Goal: Task Accomplishment & Management: Manage account settings

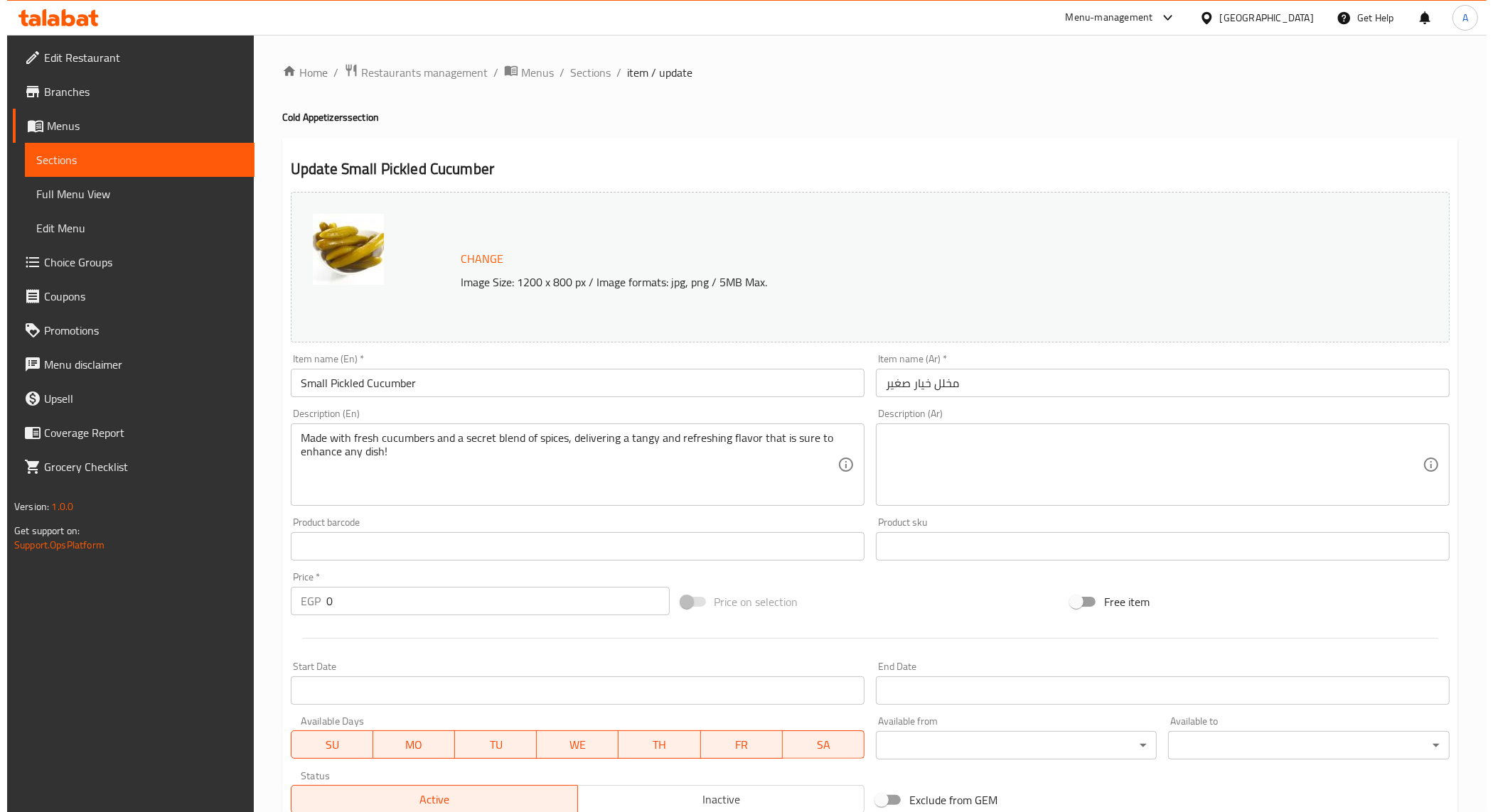
scroll to position [245, 0]
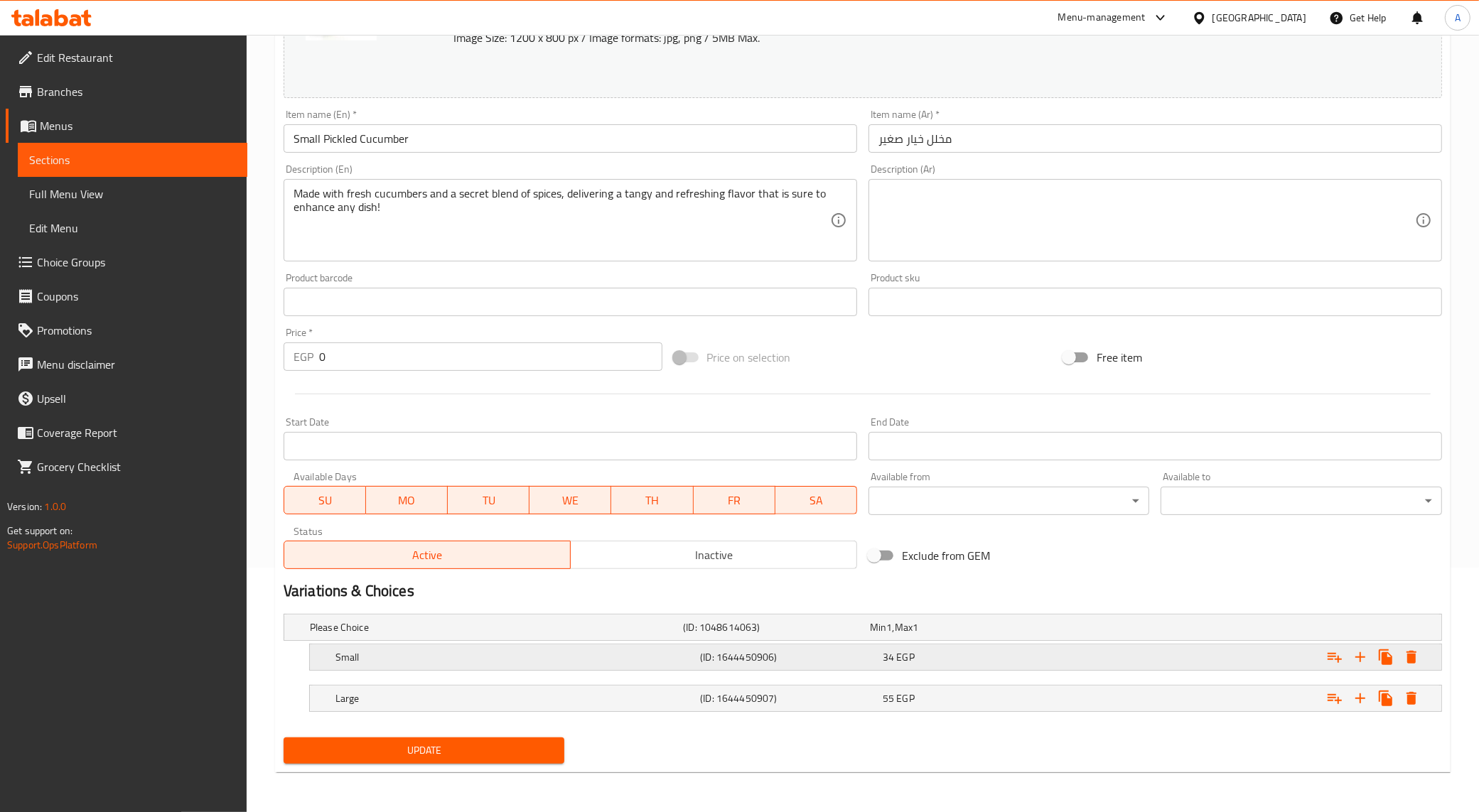
click at [1415, 662] on icon "Expand" at bounding box center [1411, 658] width 10 height 13
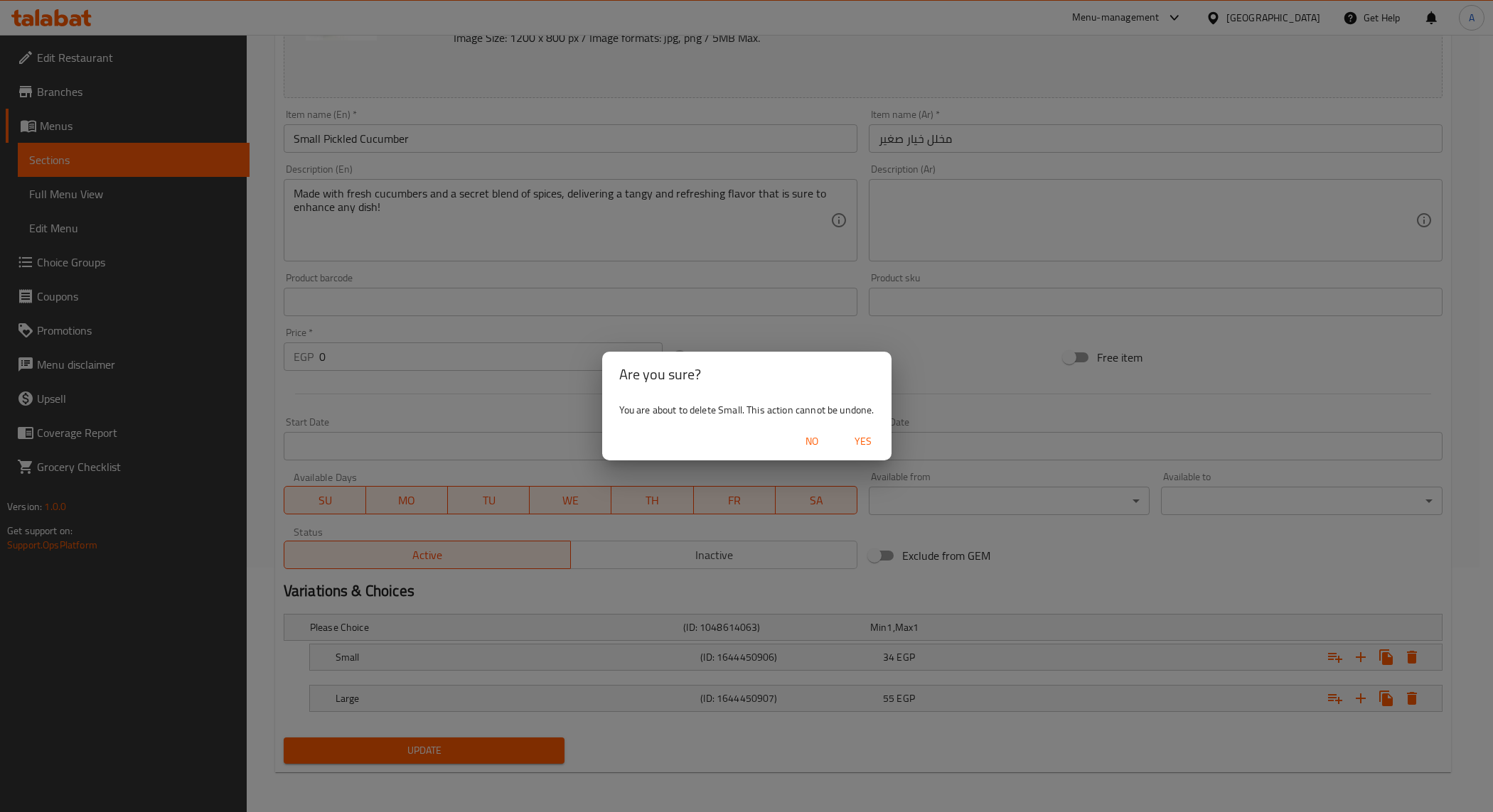
click at [860, 434] on span "Yes" at bounding box center [863, 442] width 34 height 18
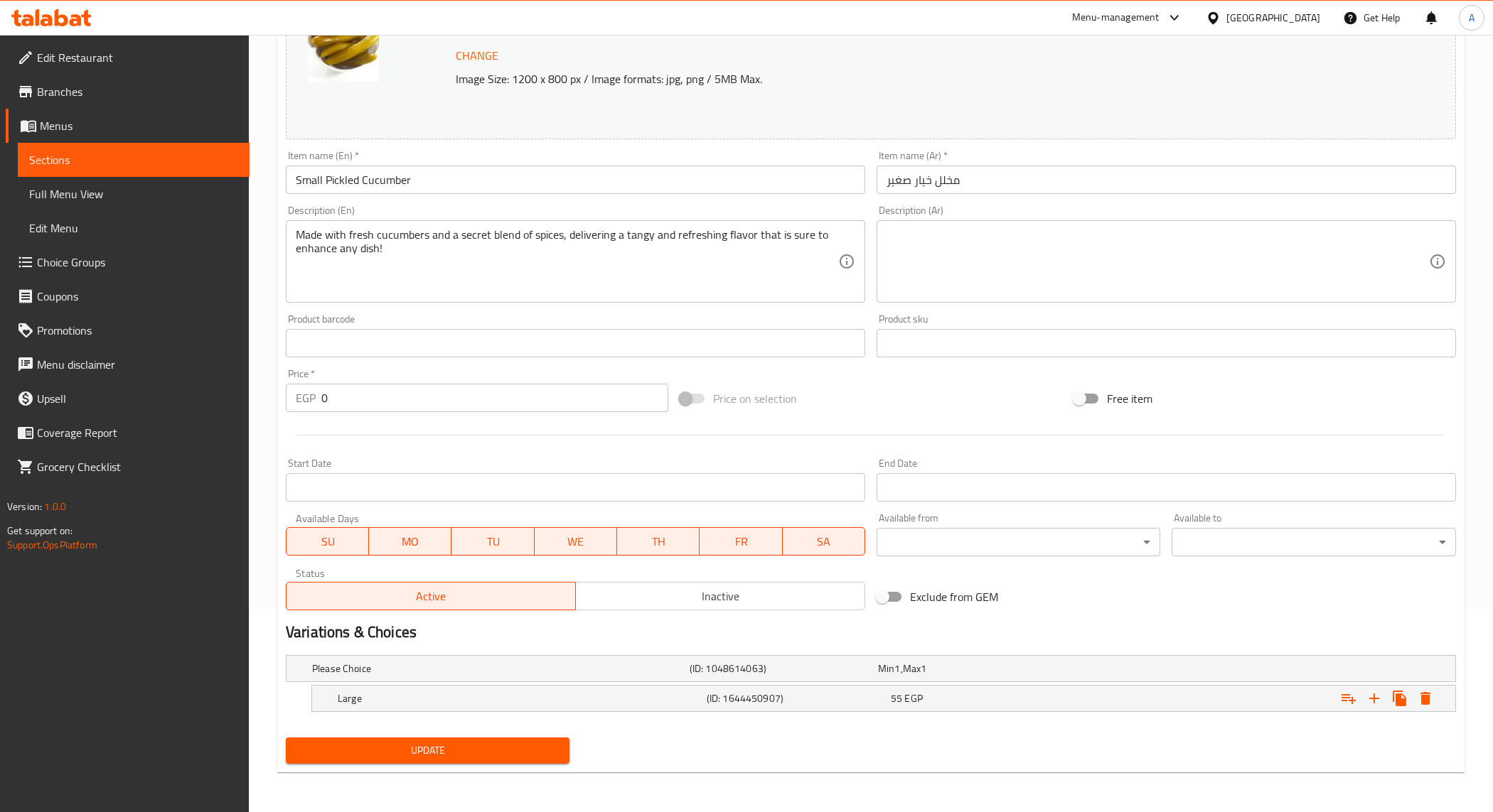
scroll to position [204, 0]
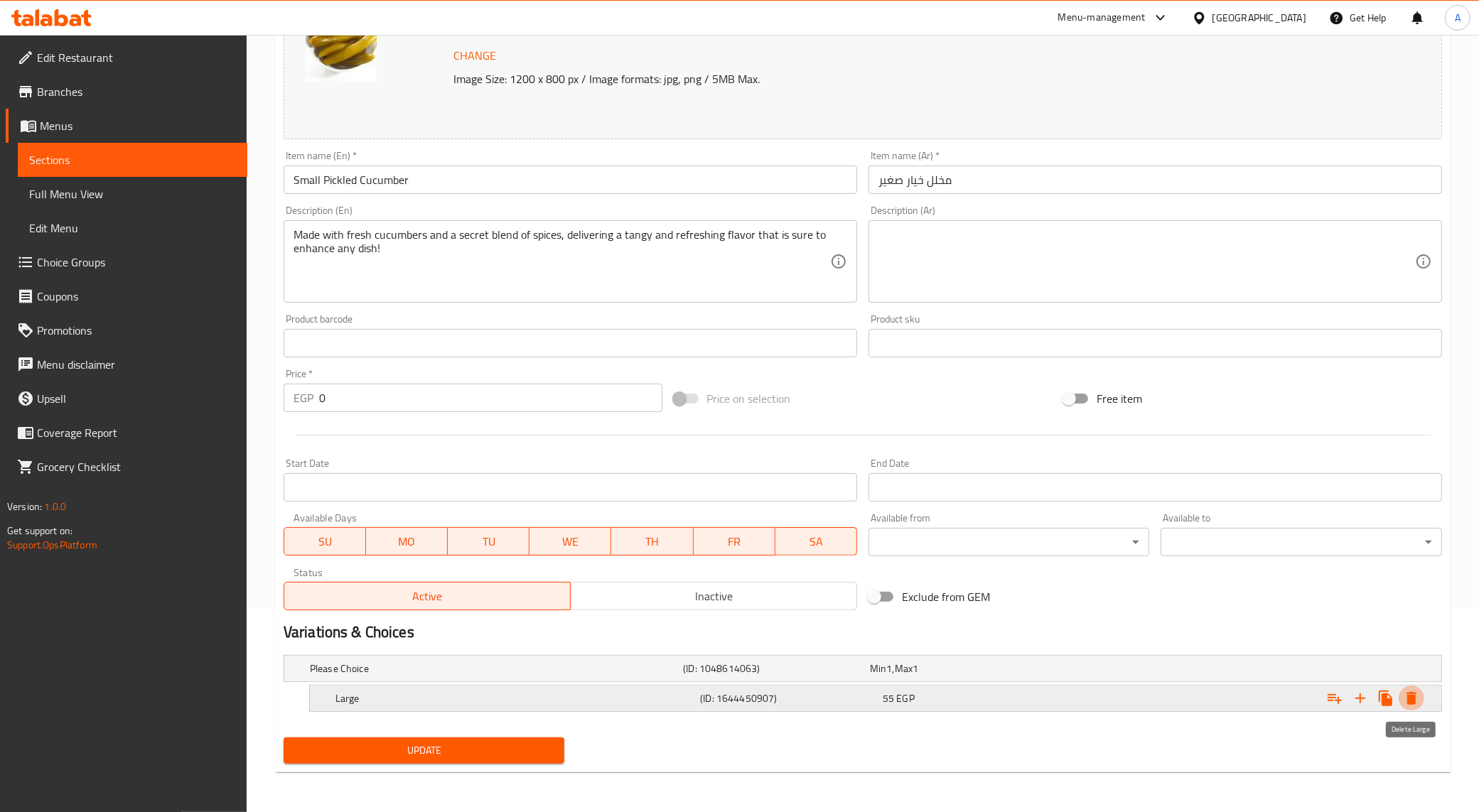
click at [1412, 698] on icon "Expand" at bounding box center [1411, 699] width 10 height 13
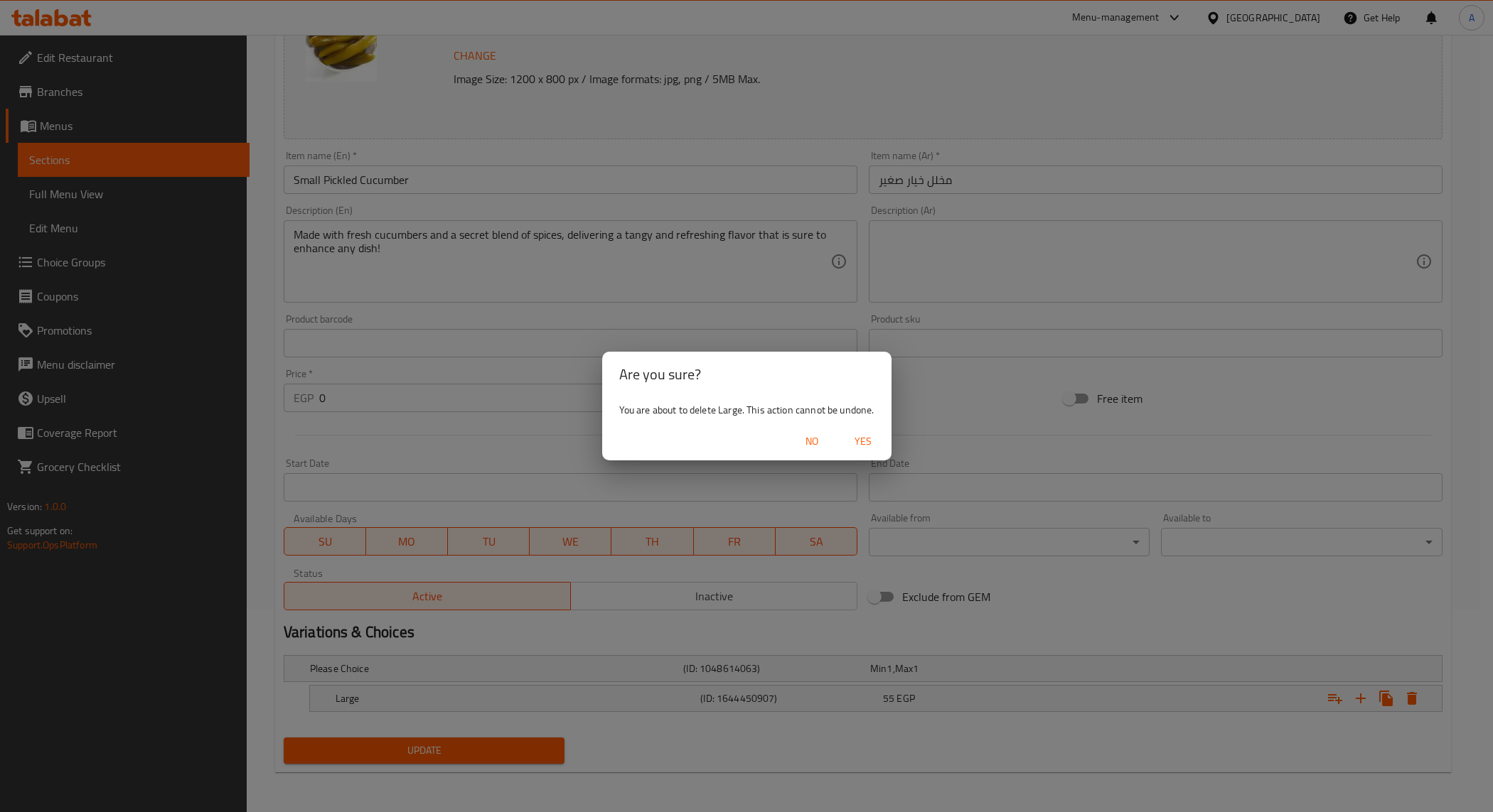
click at [863, 441] on span "Yes" at bounding box center [863, 442] width 34 height 18
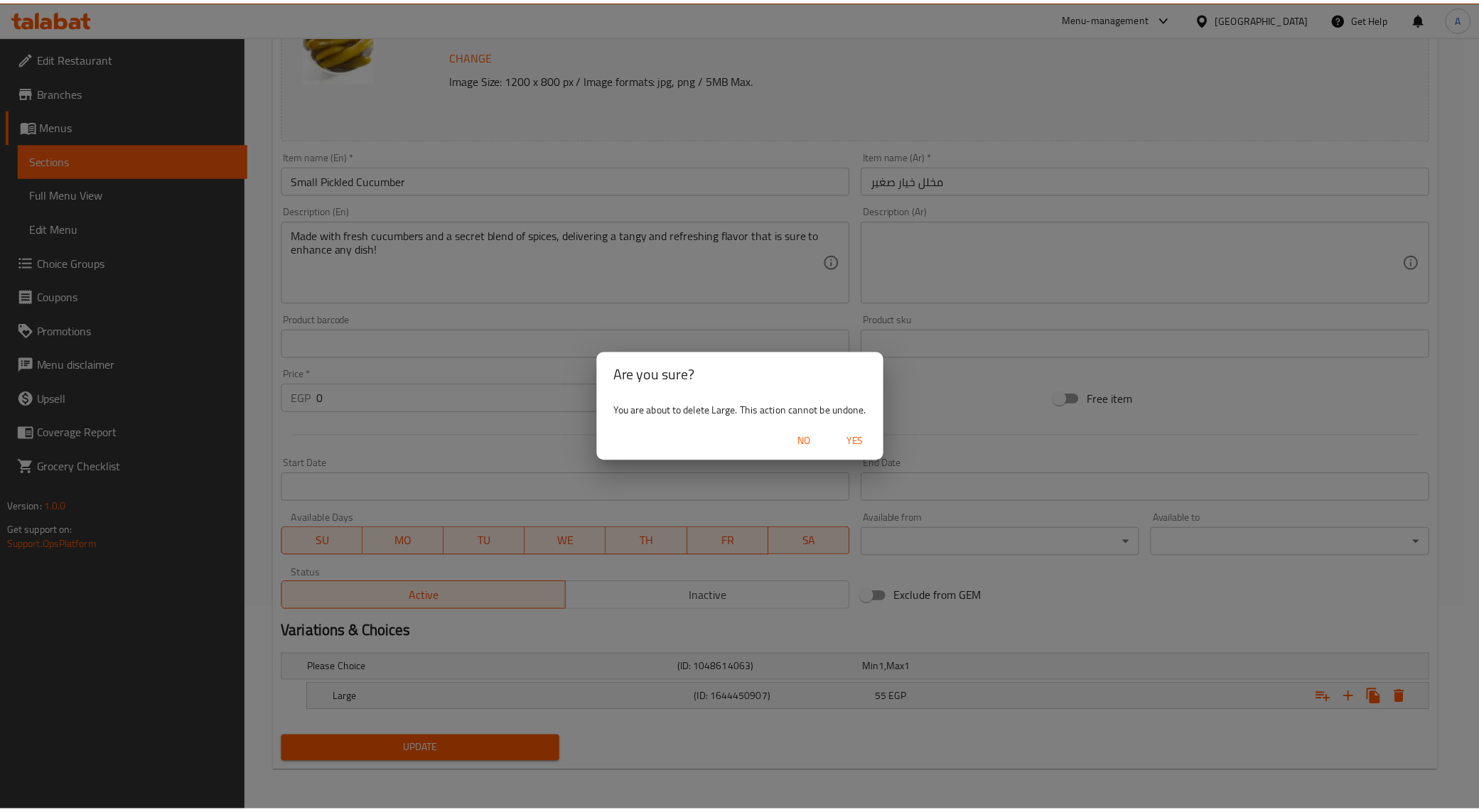
scroll to position [199, 0]
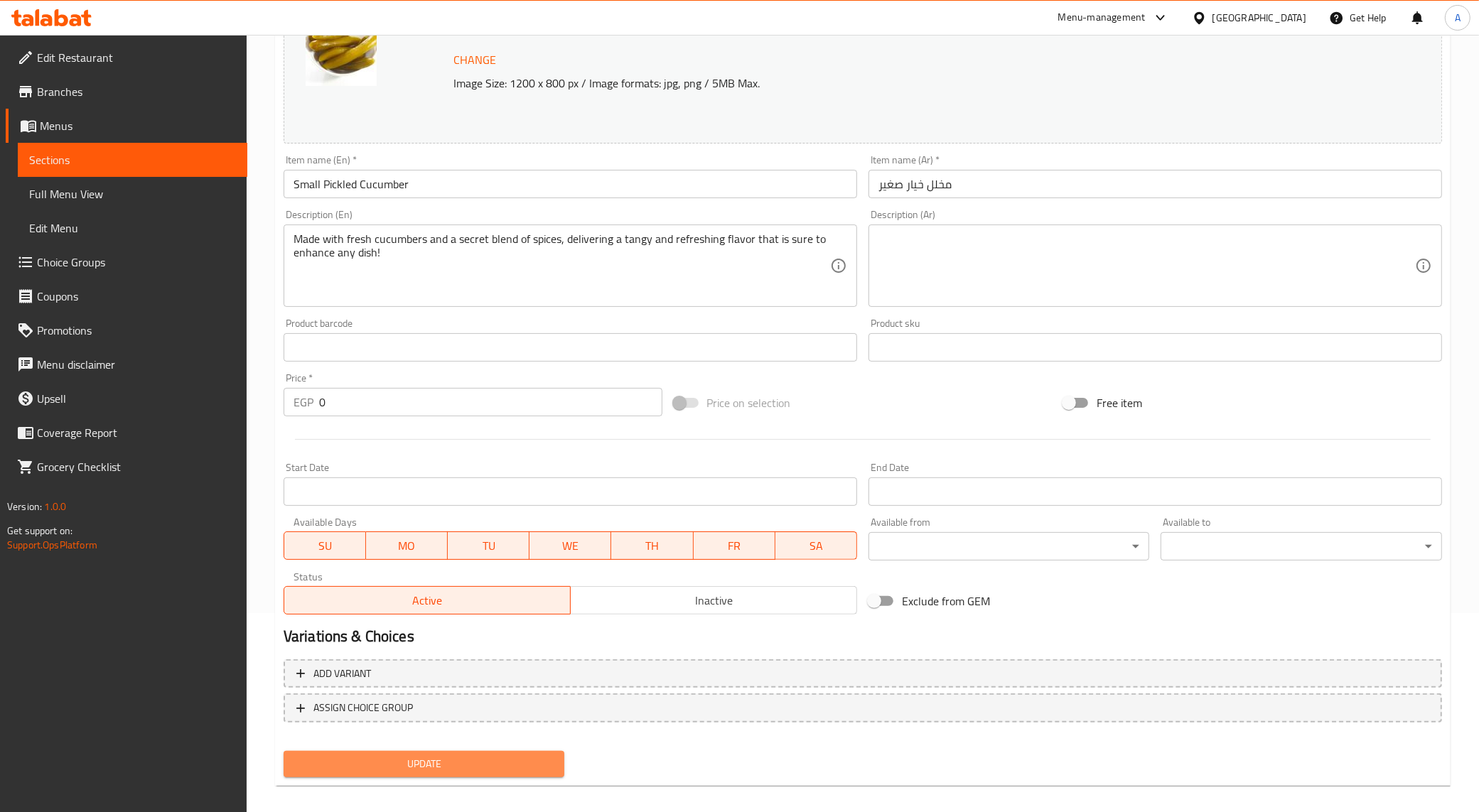
click at [383, 760] on span "Update" at bounding box center [425, 764] width 259 height 18
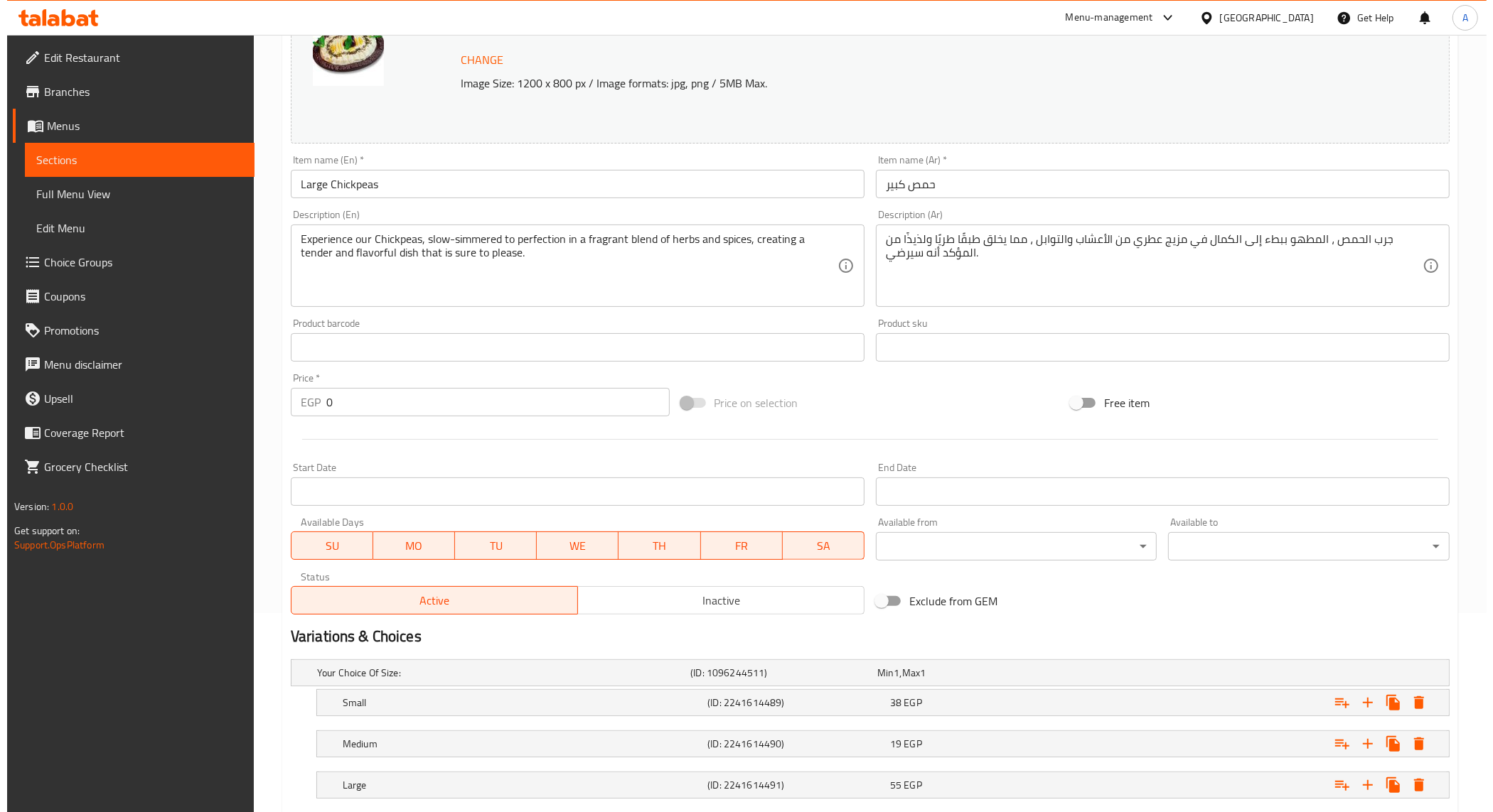
scroll to position [286, 0]
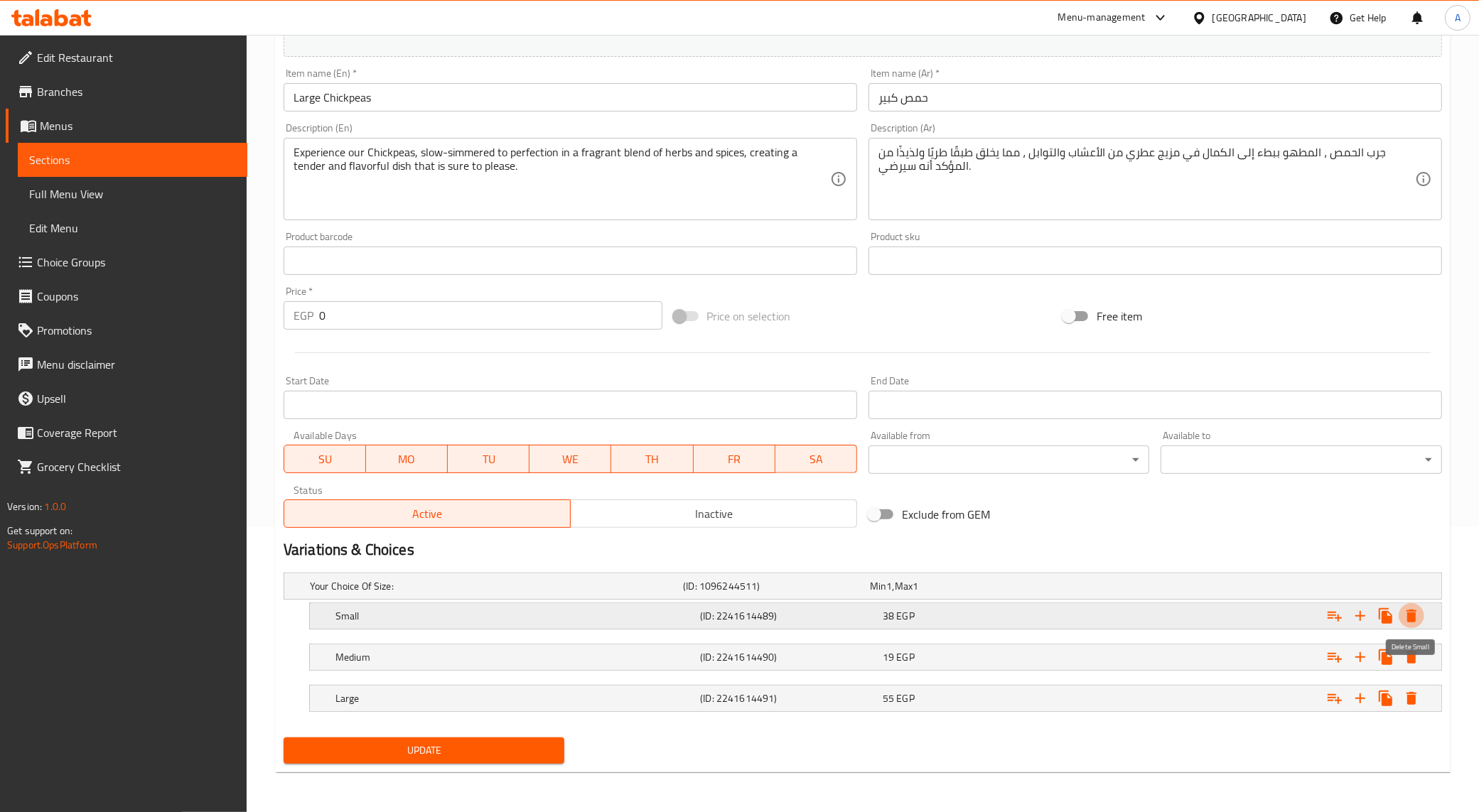
click at [1412, 617] on icon "Expand" at bounding box center [1411, 617] width 10 height 13
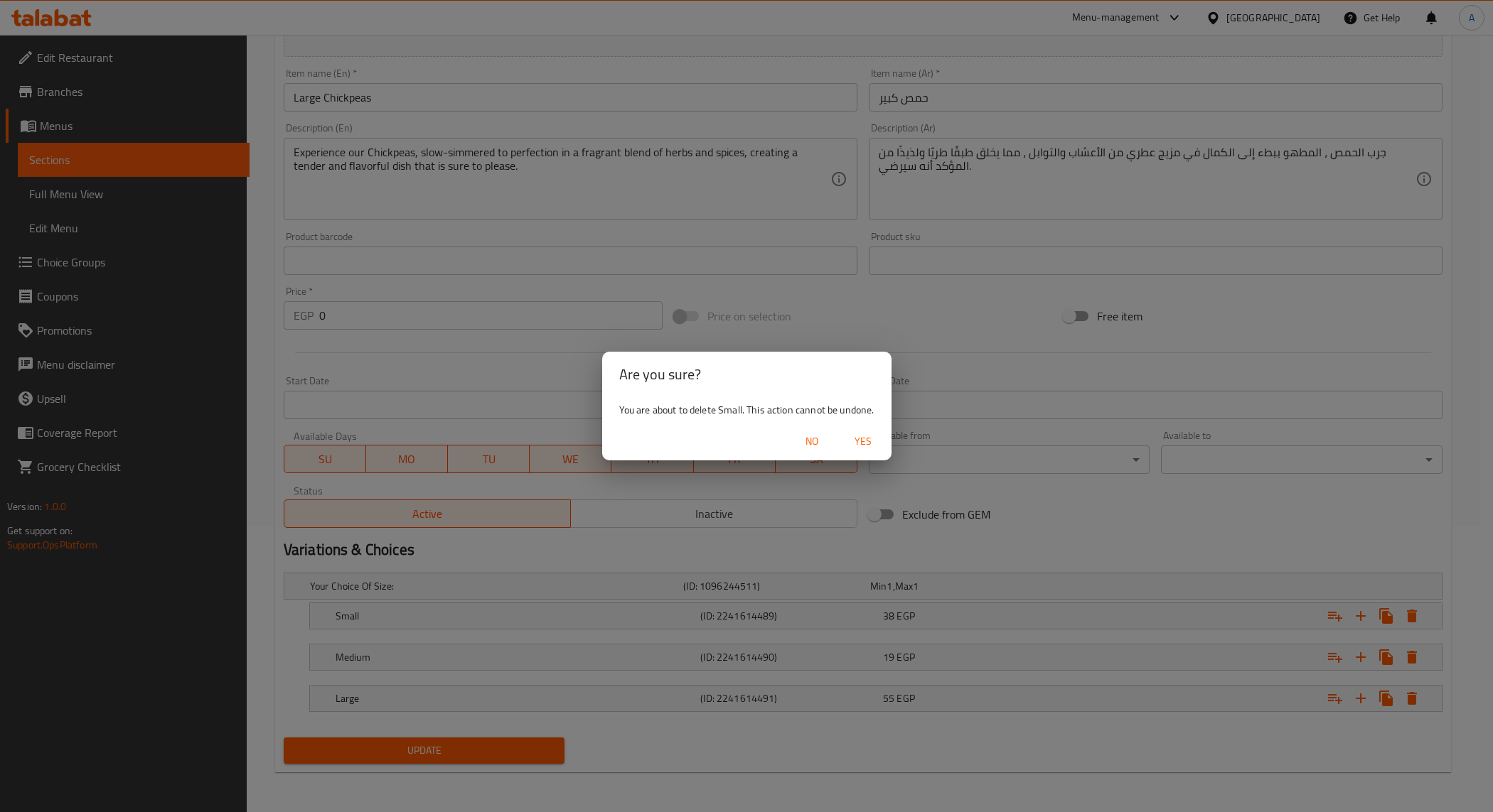
click at [868, 439] on span "Yes" at bounding box center [863, 442] width 34 height 18
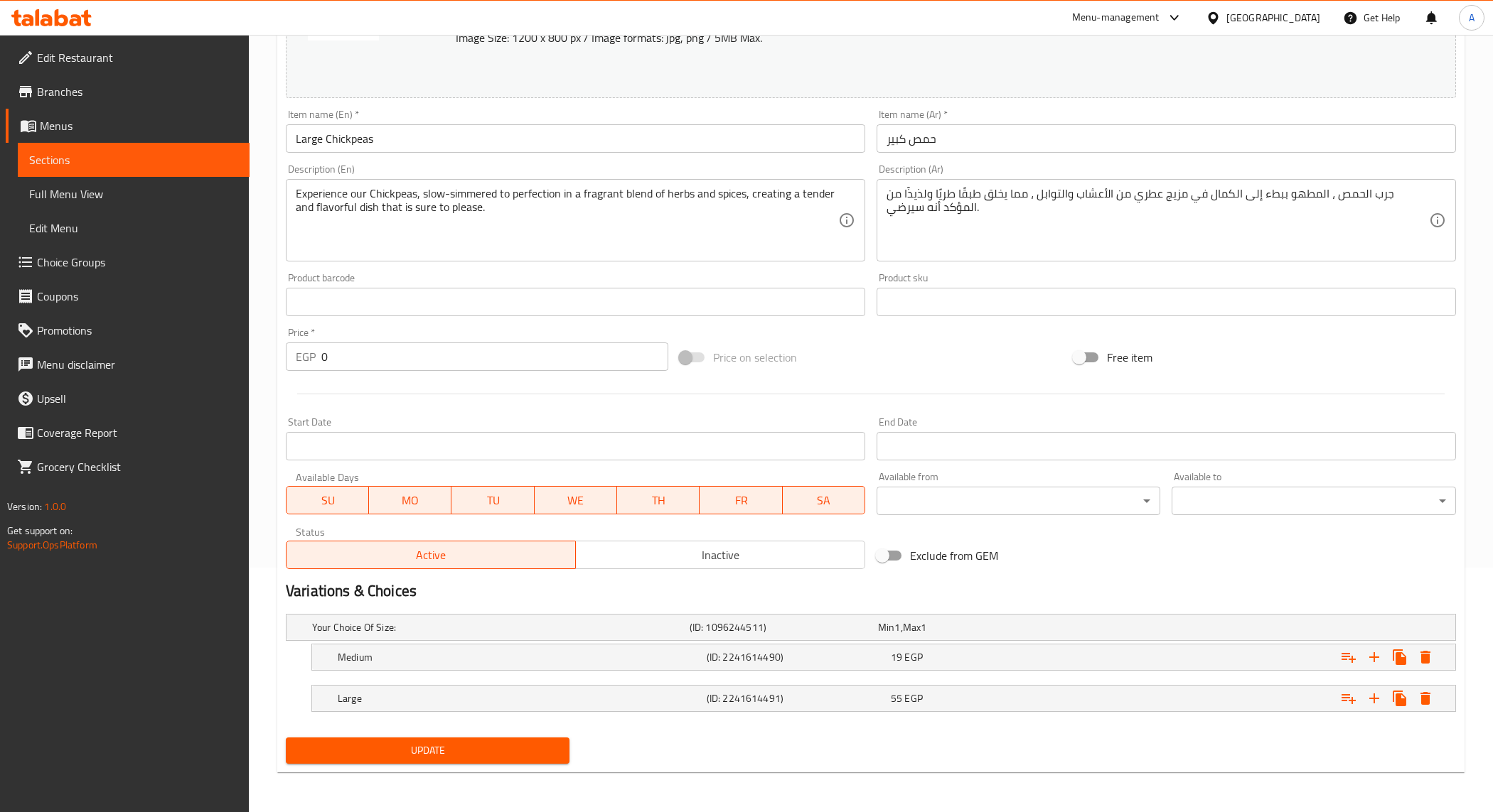
scroll to position [245, 0]
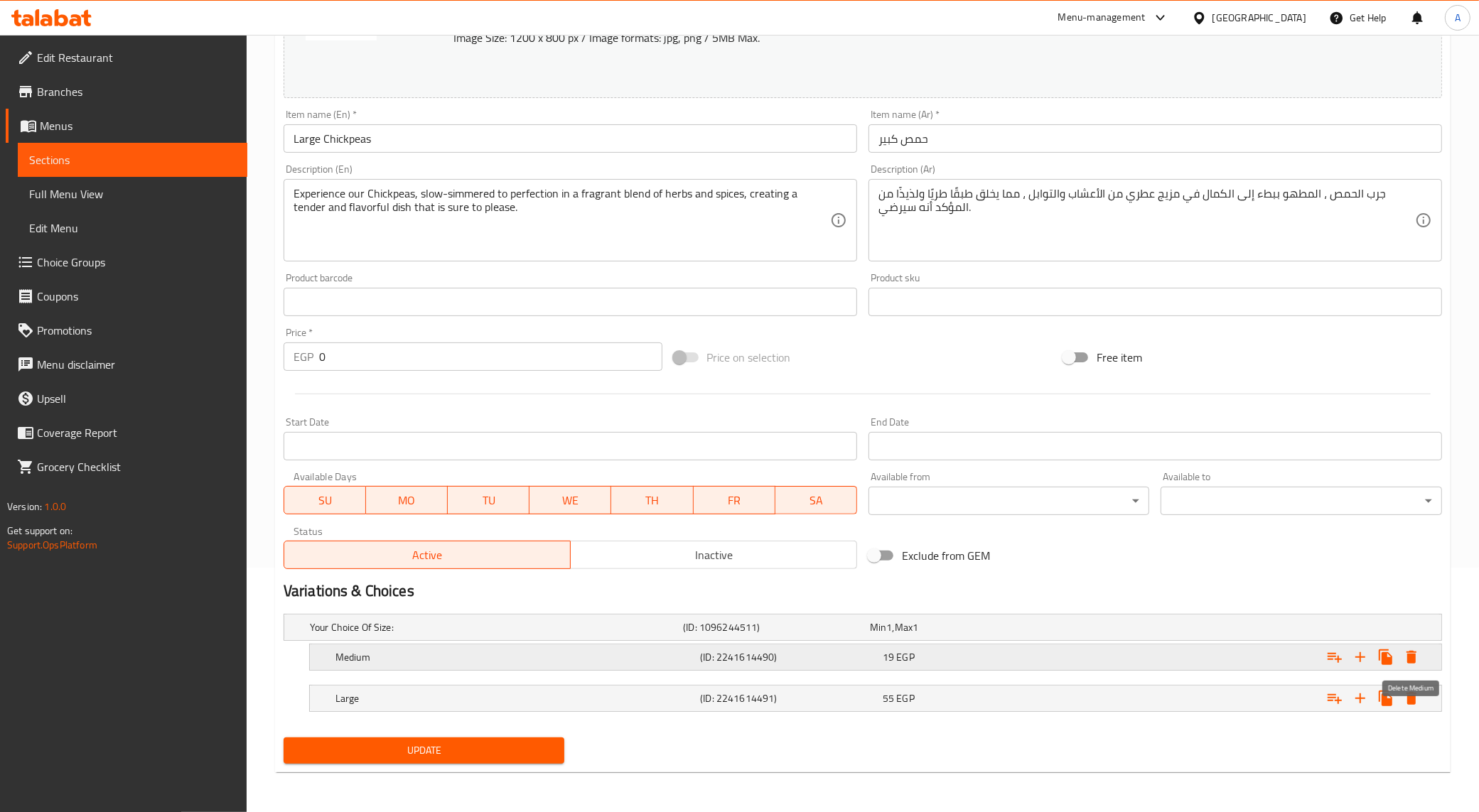
click at [1409, 652] on icon "Expand" at bounding box center [1411, 657] width 17 height 17
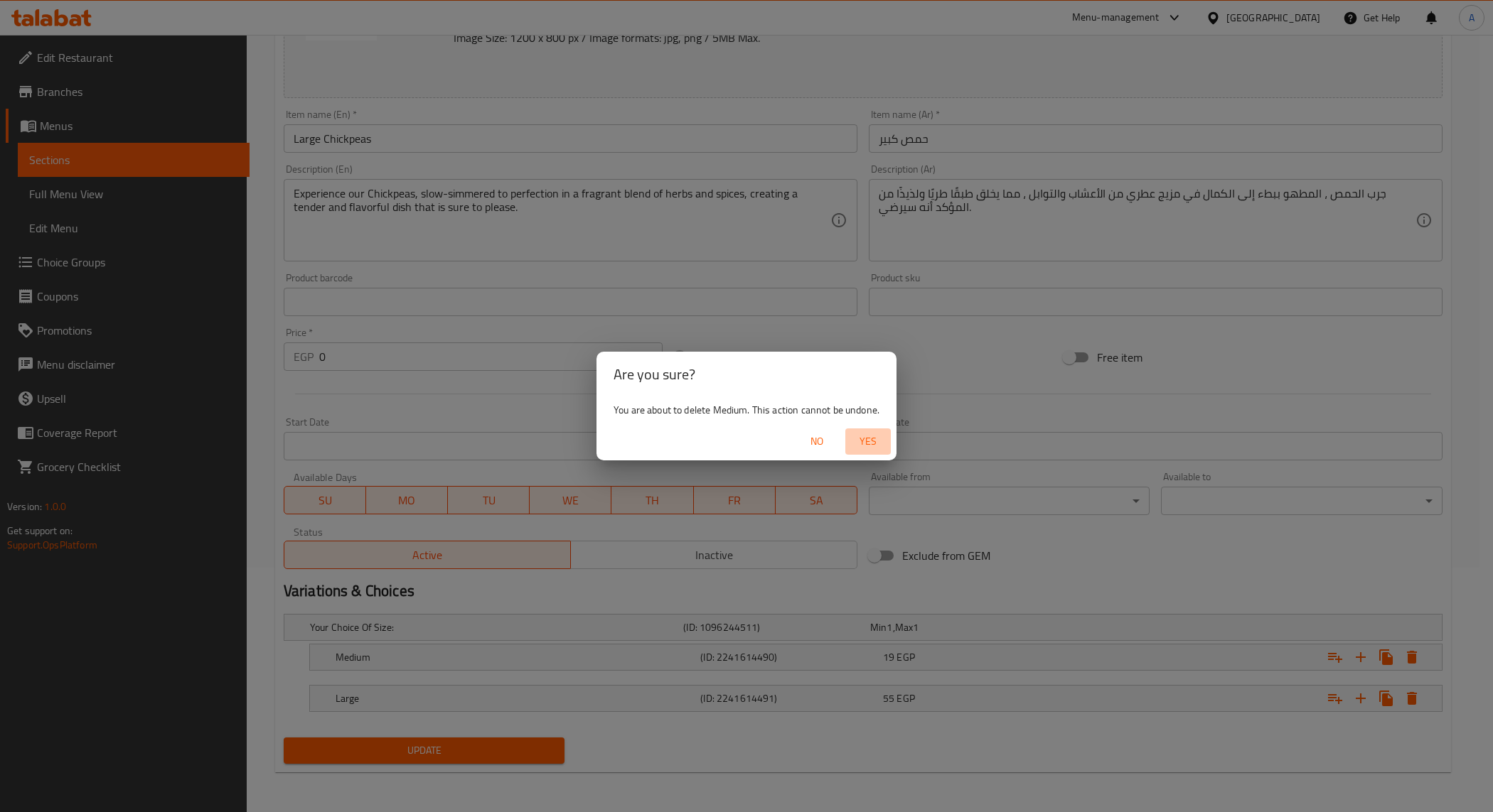
click at [859, 444] on span "Yes" at bounding box center [868, 442] width 34 height 18
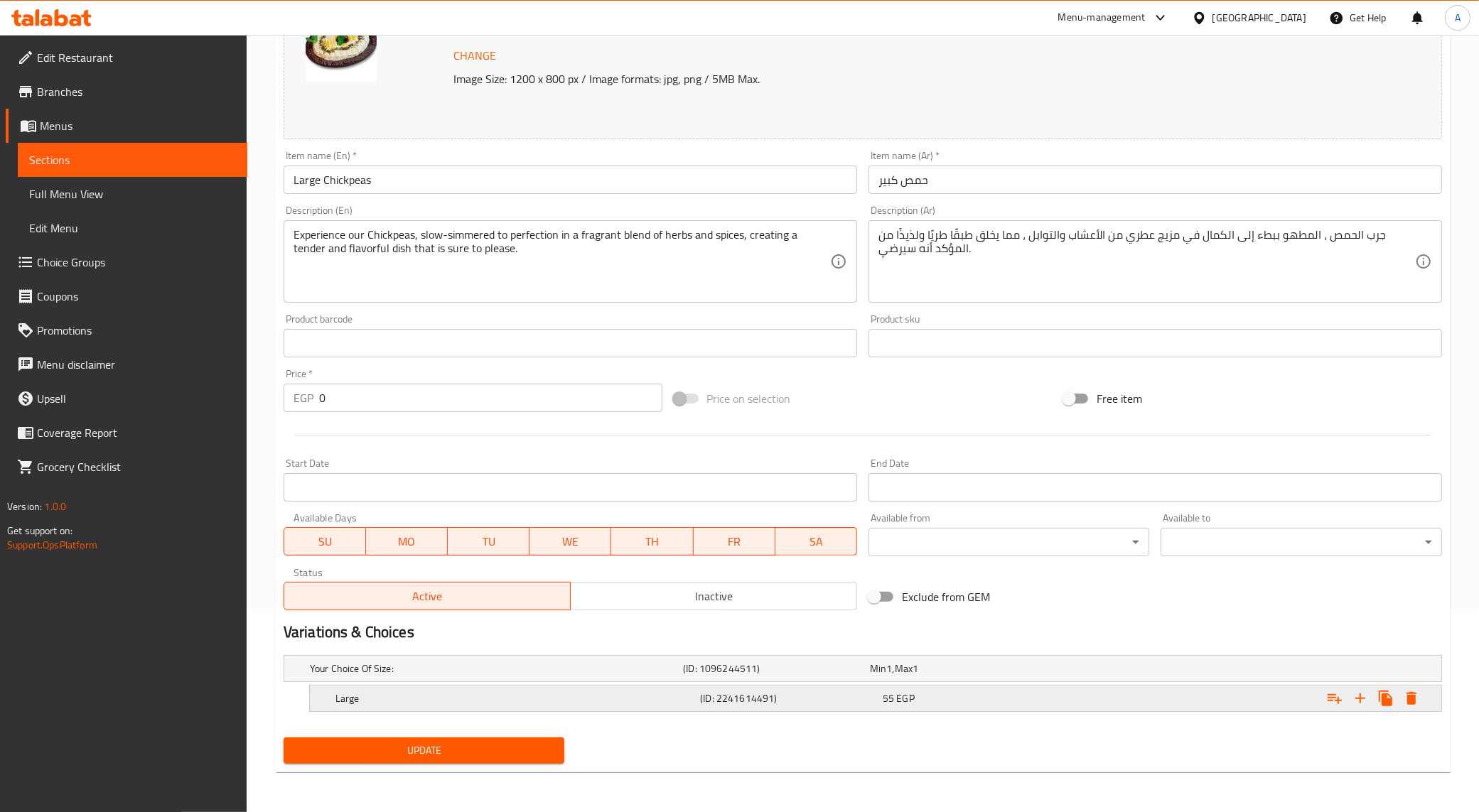
click at [1405, 689] on button "Expand" at bounding box center [1411, 698] width 26 height 26
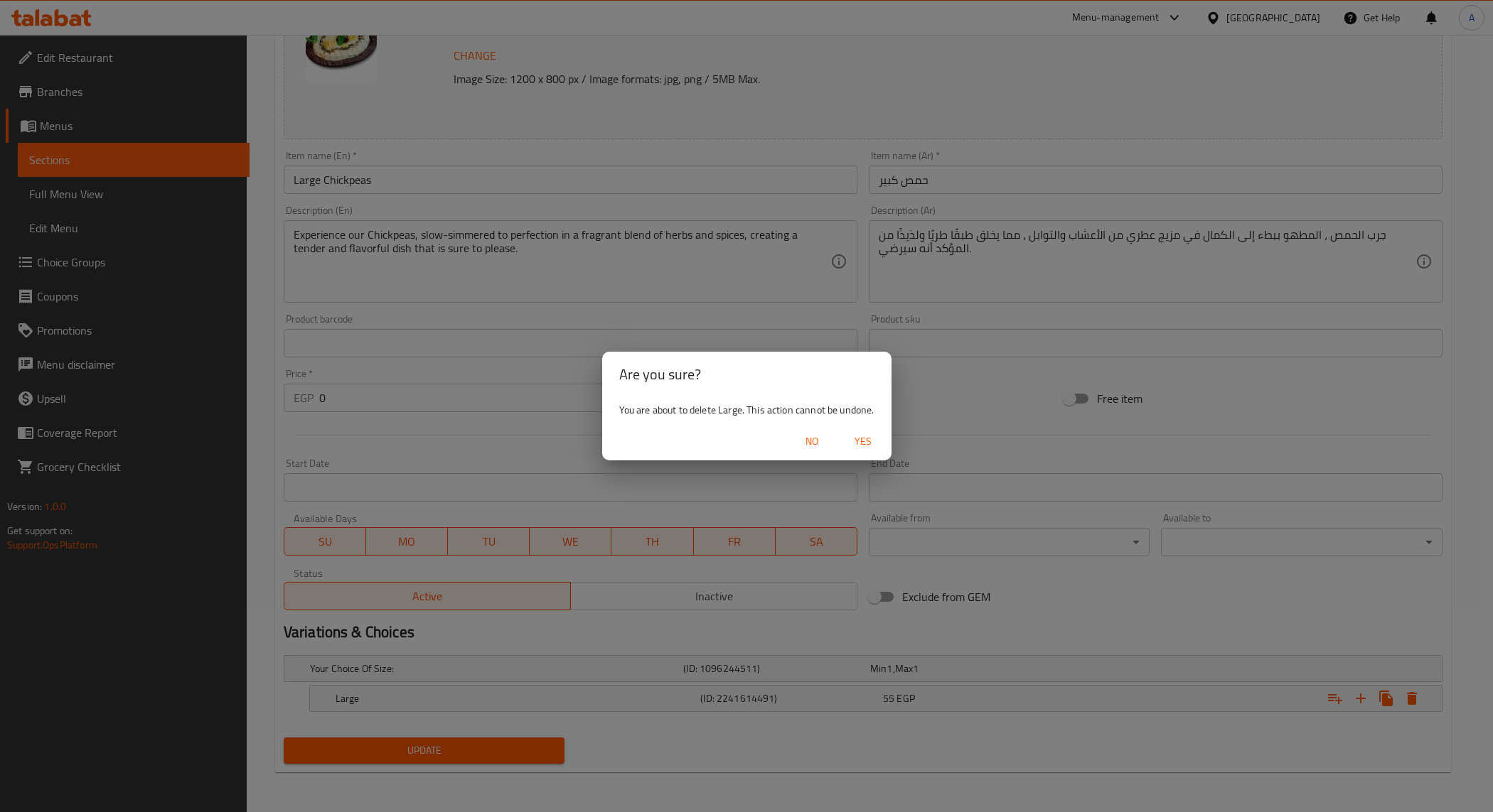
click at [857, 442] on span "Yes" at bounding box center [863, 442] width 34 height 18
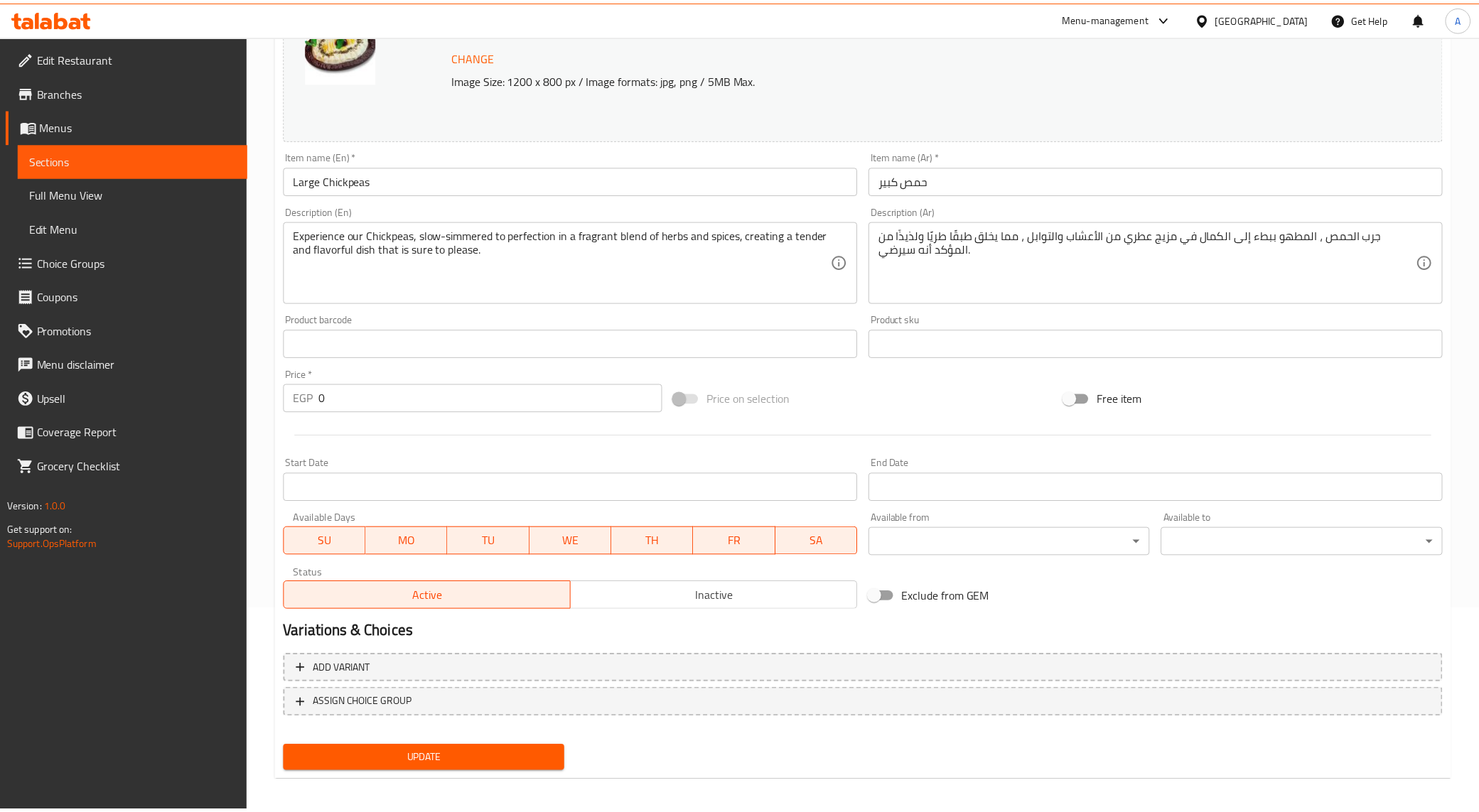
scroll to position [199, 0]
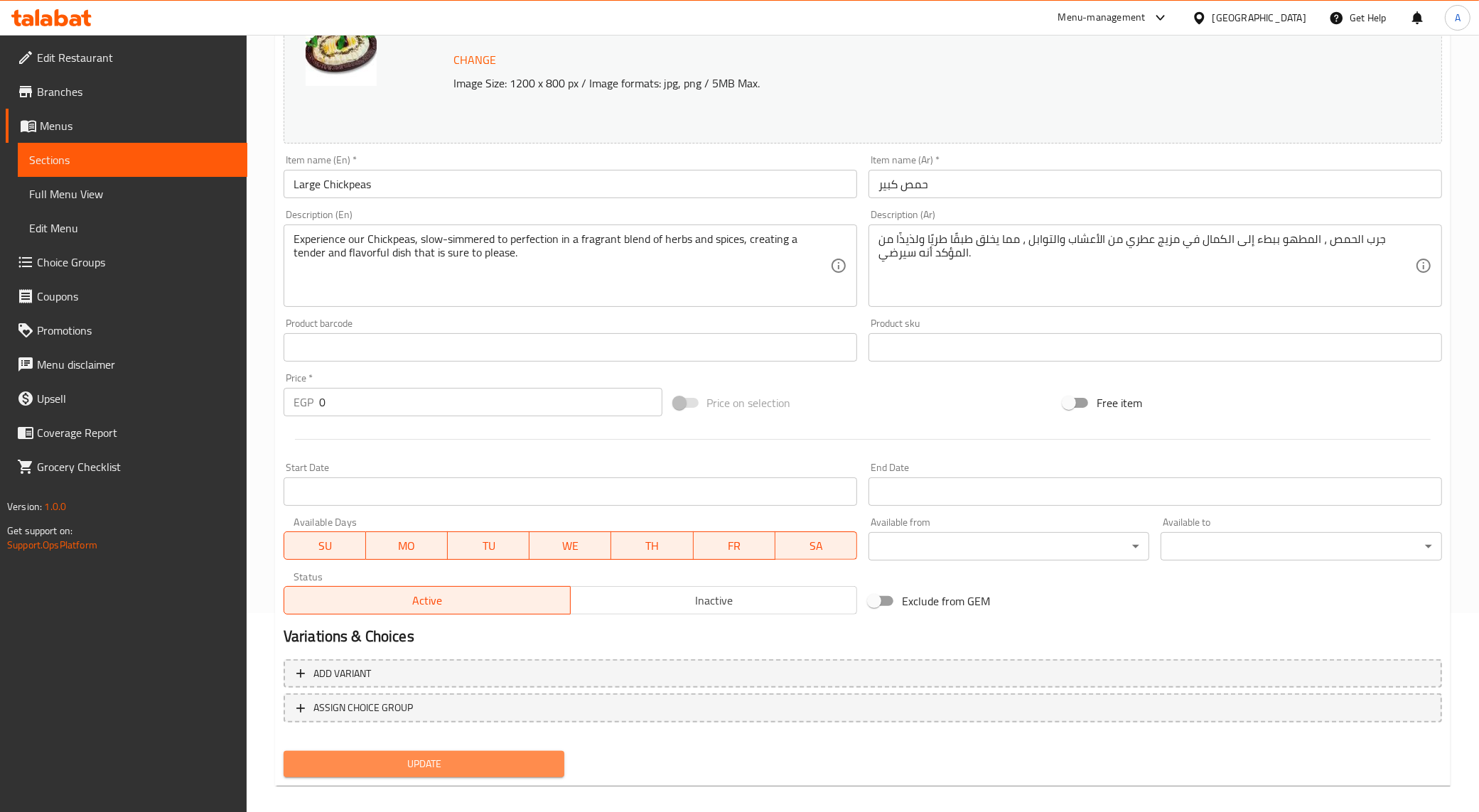
click at [449, 761] on span "Update" at bounding box center [425, 764] width 259 height 18
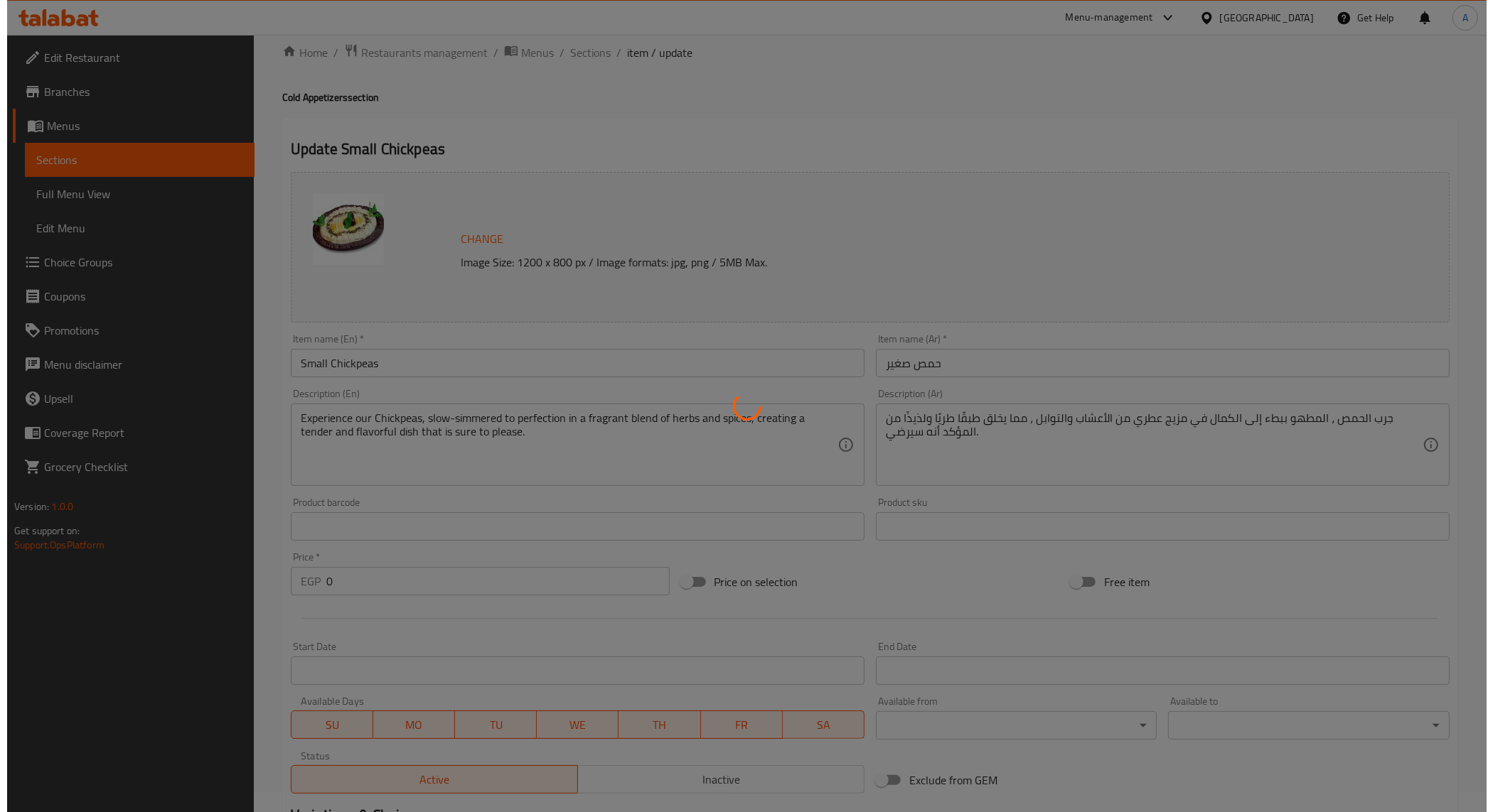
scroll to position [260, 0]
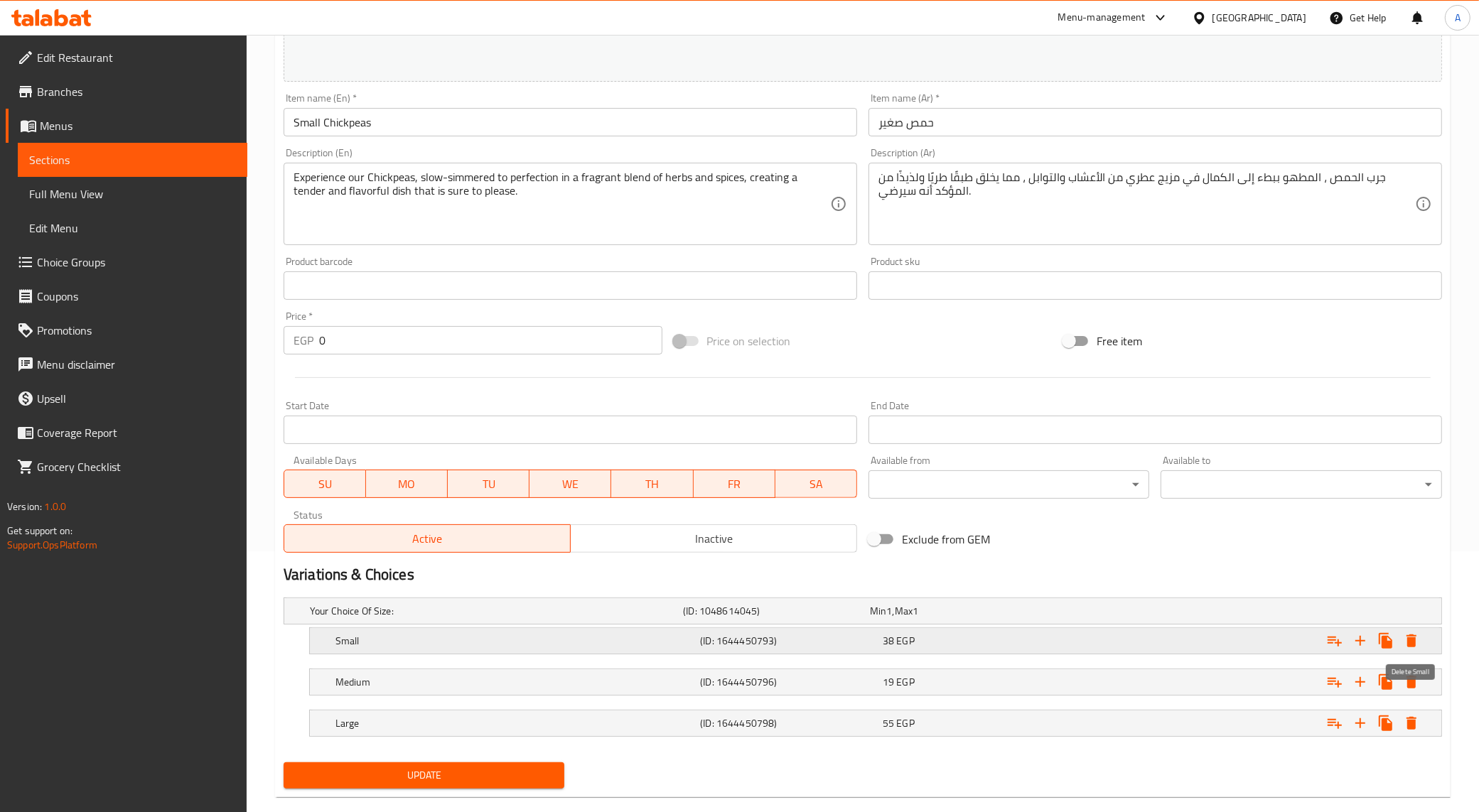
click at [1410, 643] on icon "Expand" at bounding box center [1411, 641] width 10 height 13
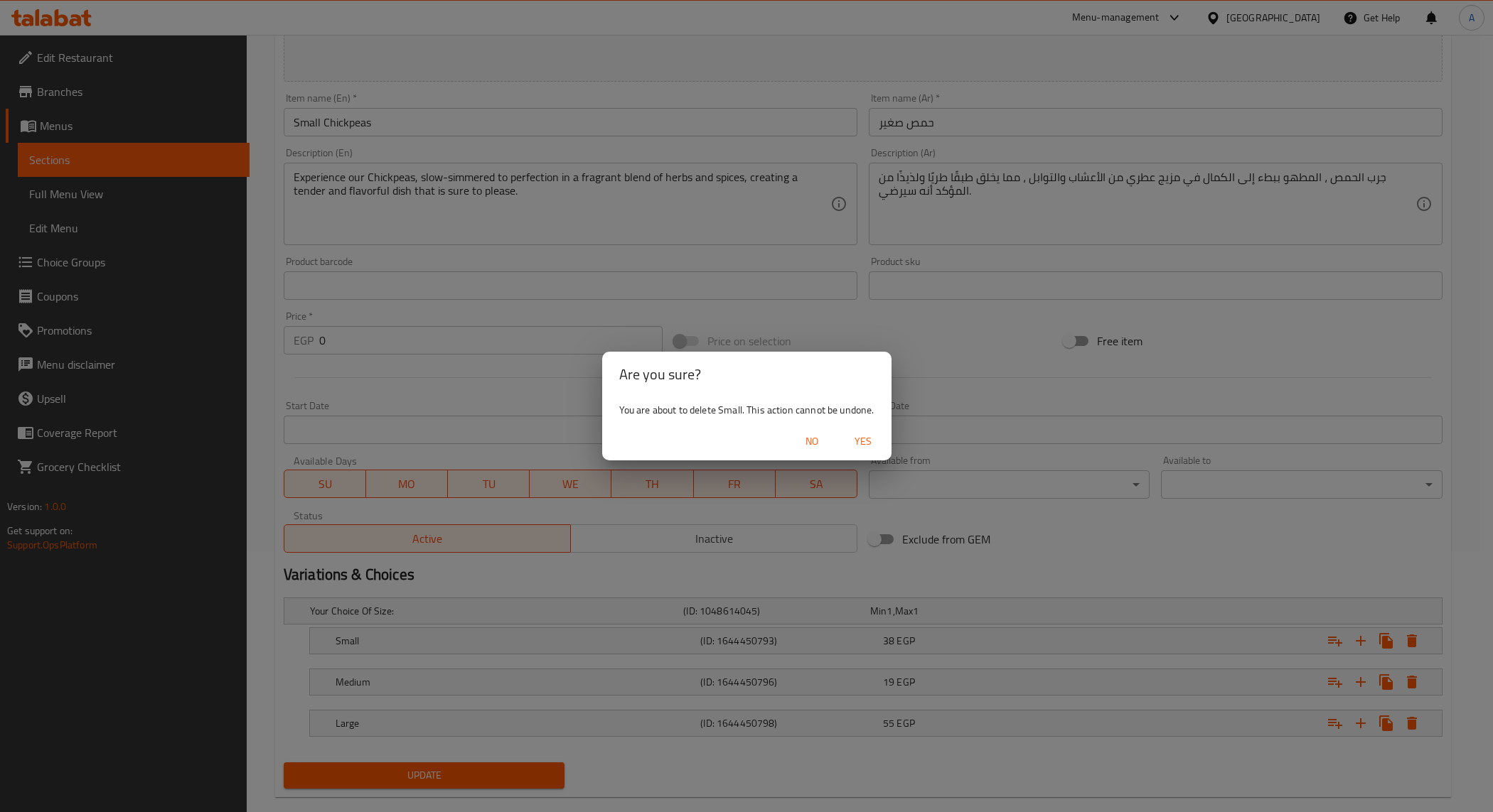
drag, startPoint x: 861, startPoint y: 448, endPoint x: 882, endPoint y: 462, distance: 25.2
click at [861, 446] on span "Yes" at bounding box center [863, 442] width 34 height 18
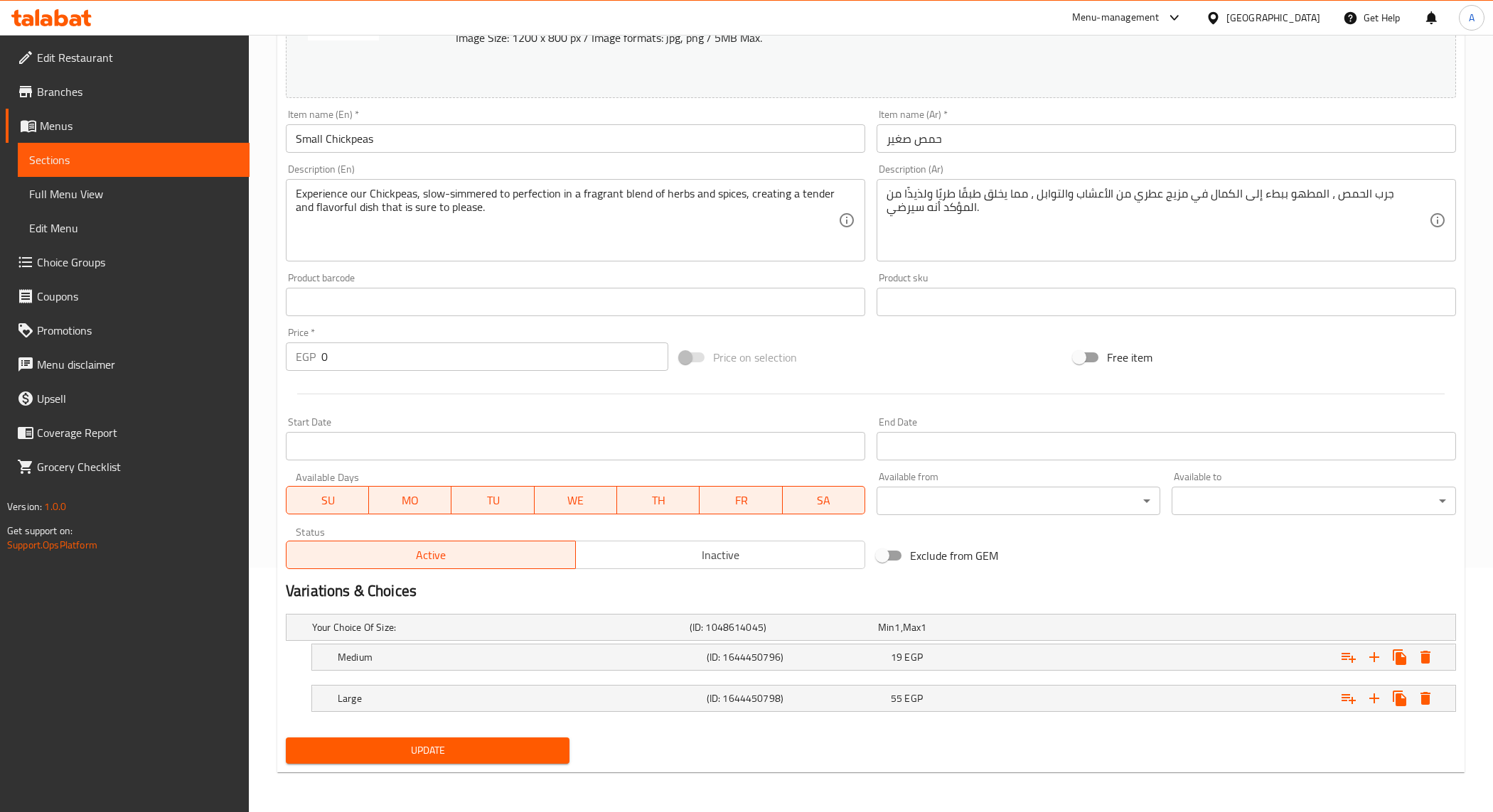
scroll to position [245, 0]
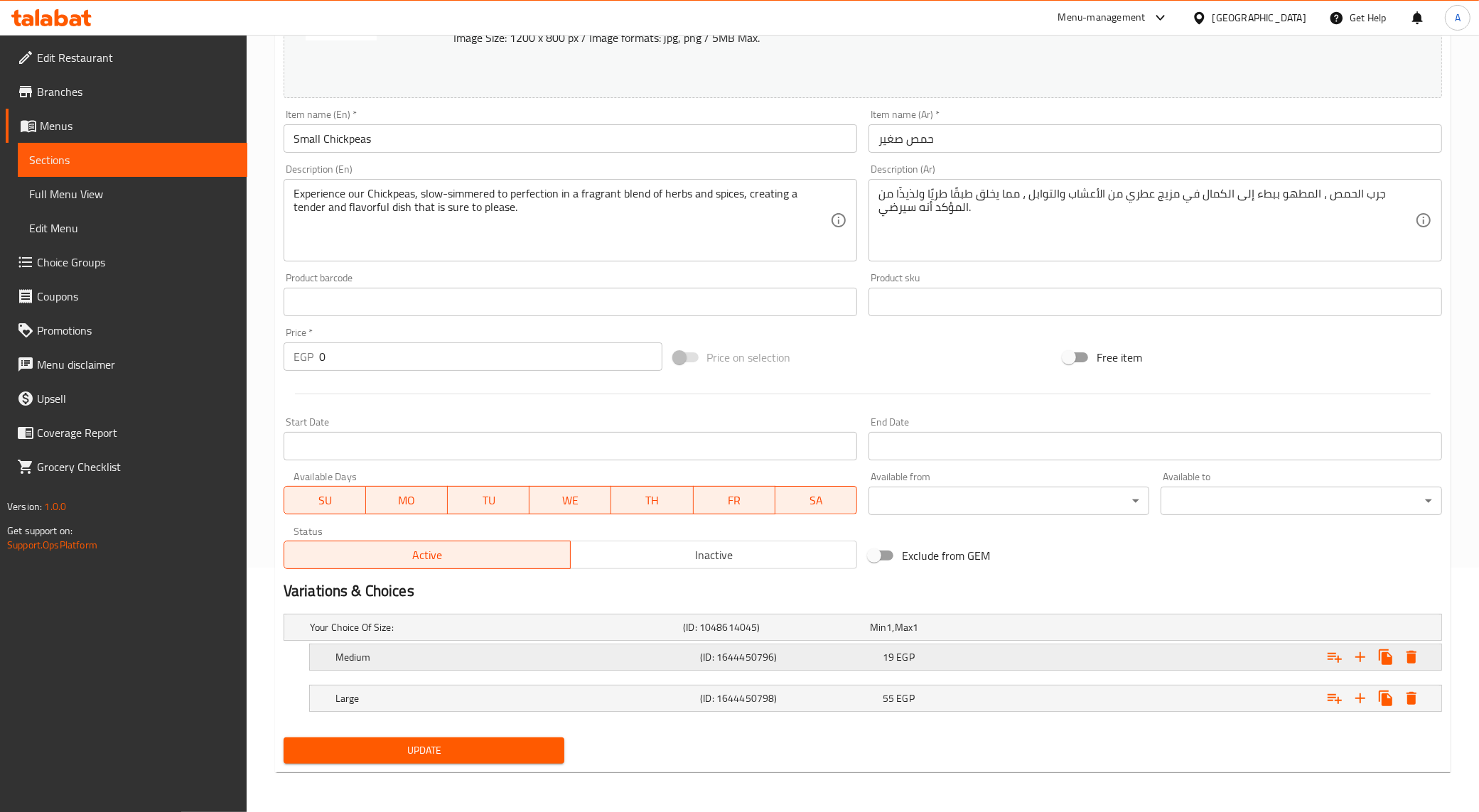
click at [1409, 655] on icon "Expand" at bounding box center [1411, 658] width 10 height 13
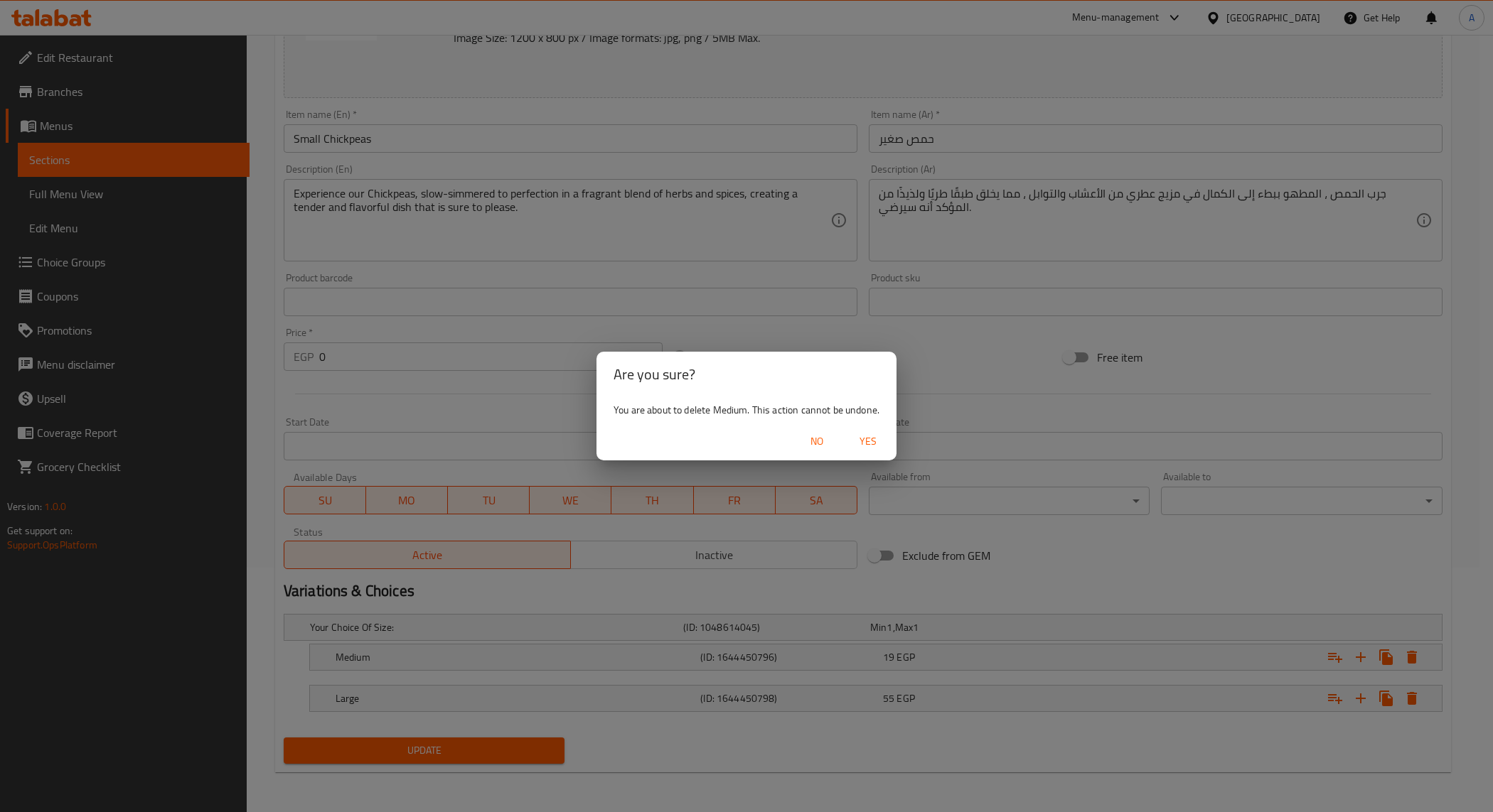
click at [877, 434] on span "Yes" at bounding box center [868, 442] width 34 height 18
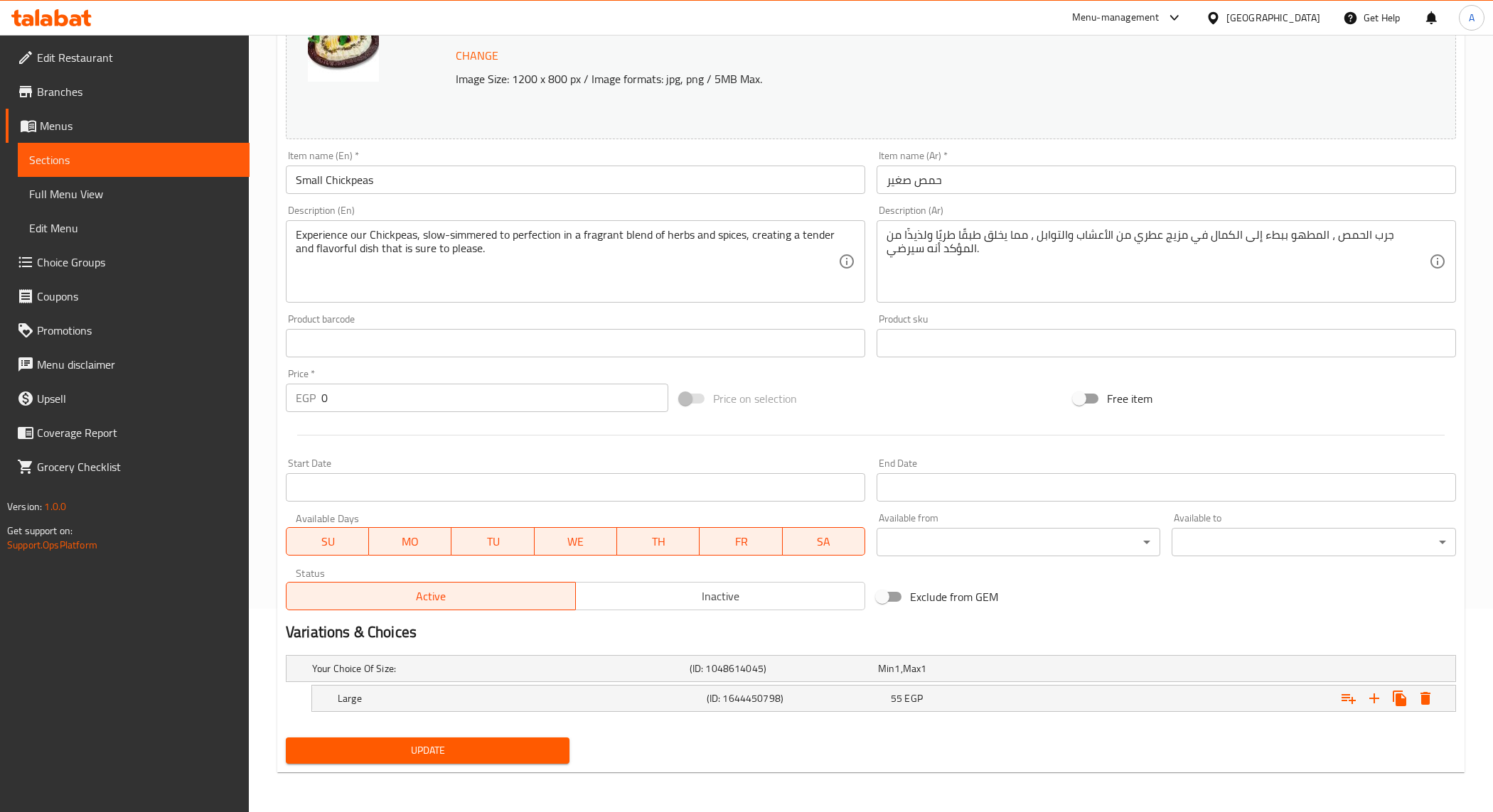
scroll to position [204, 0]
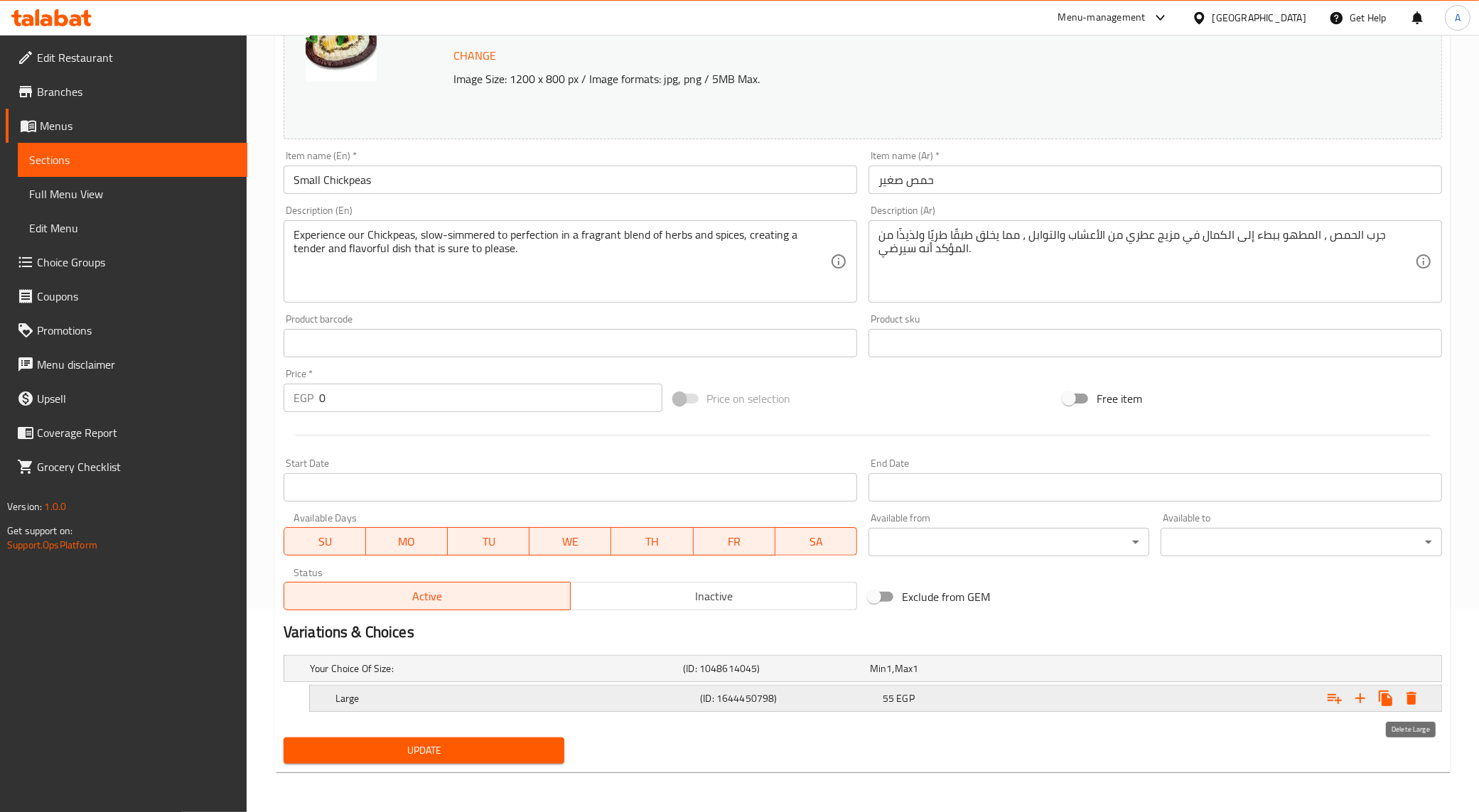
click at [1409, 697] on icon "Expand" at bounding box center [1411, 699] width 10 height 13
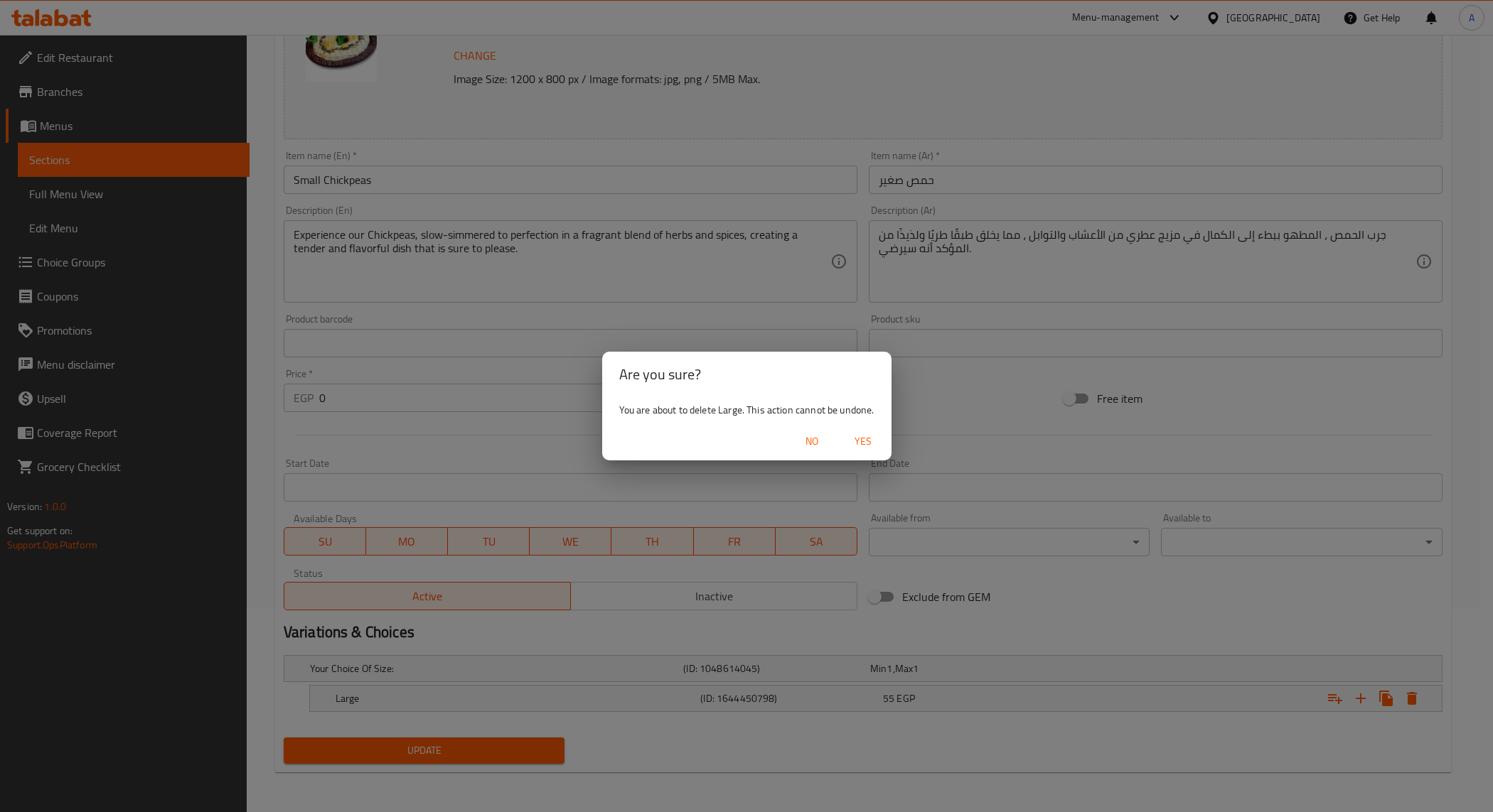
click at [865, 435] on span "Yes" at bounding box center [863, 442] width 34 height 18
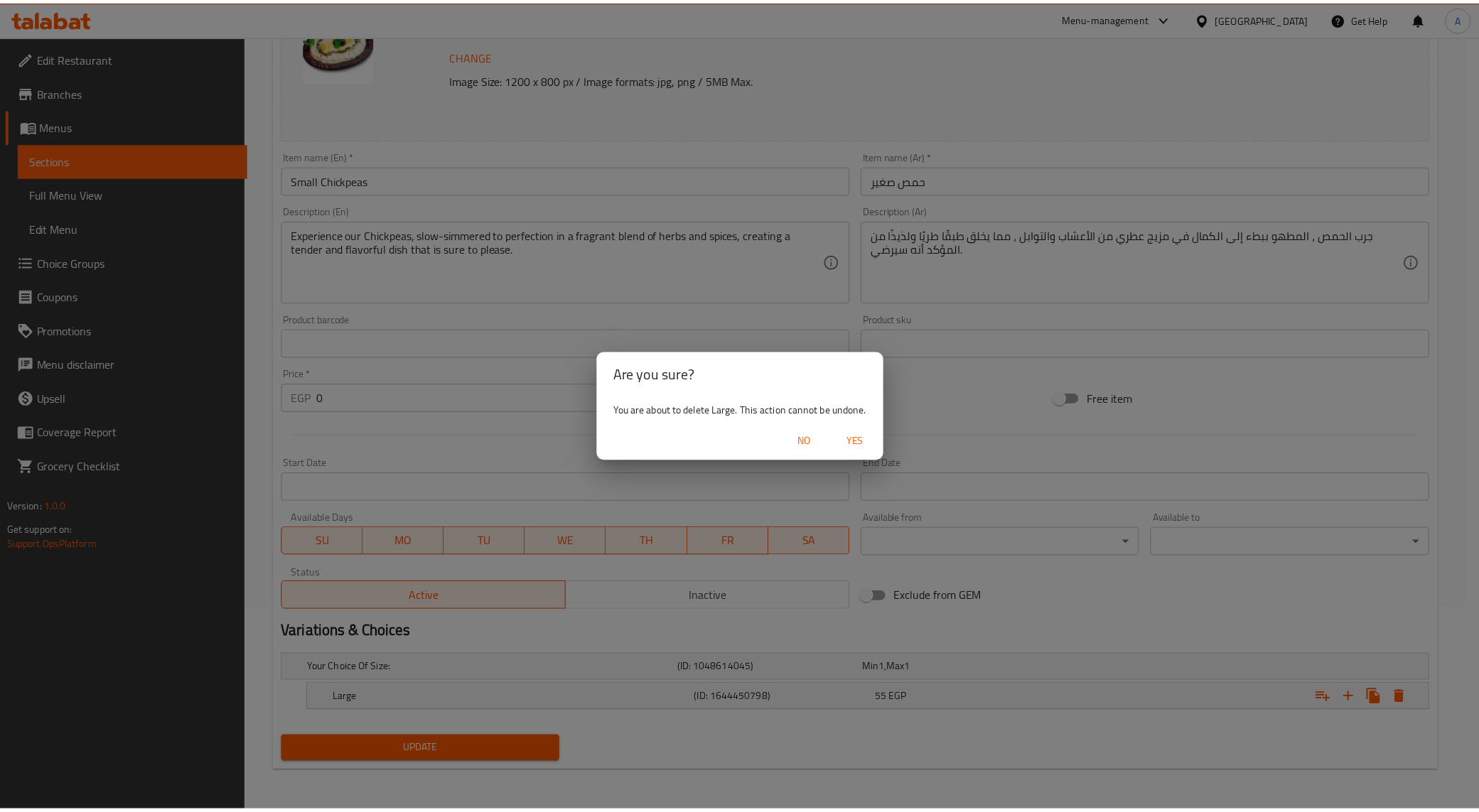
scroll to position [199, 0]
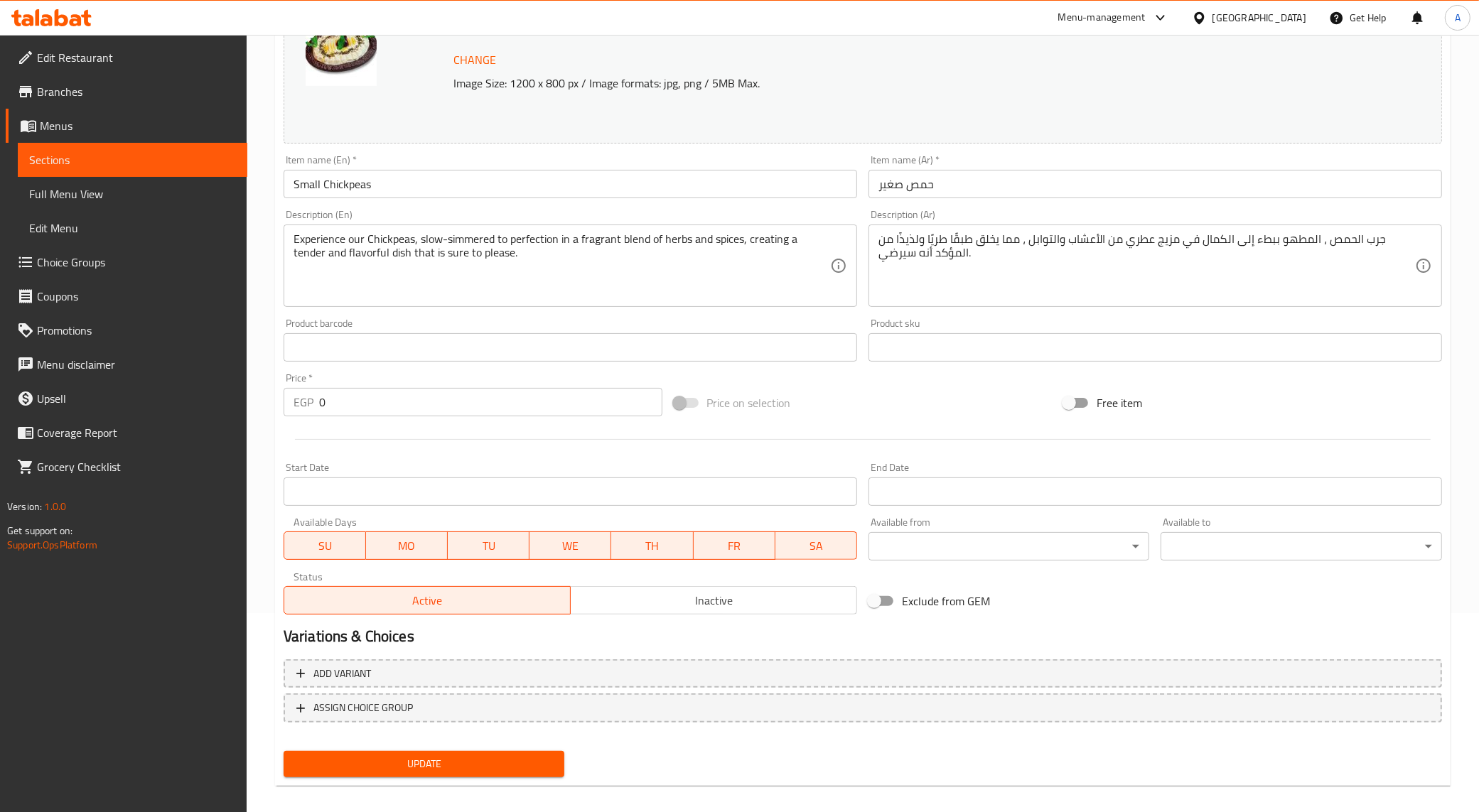
click at [461, 758] on span "Update" at bounding box center [425, 764] width 259 height 18
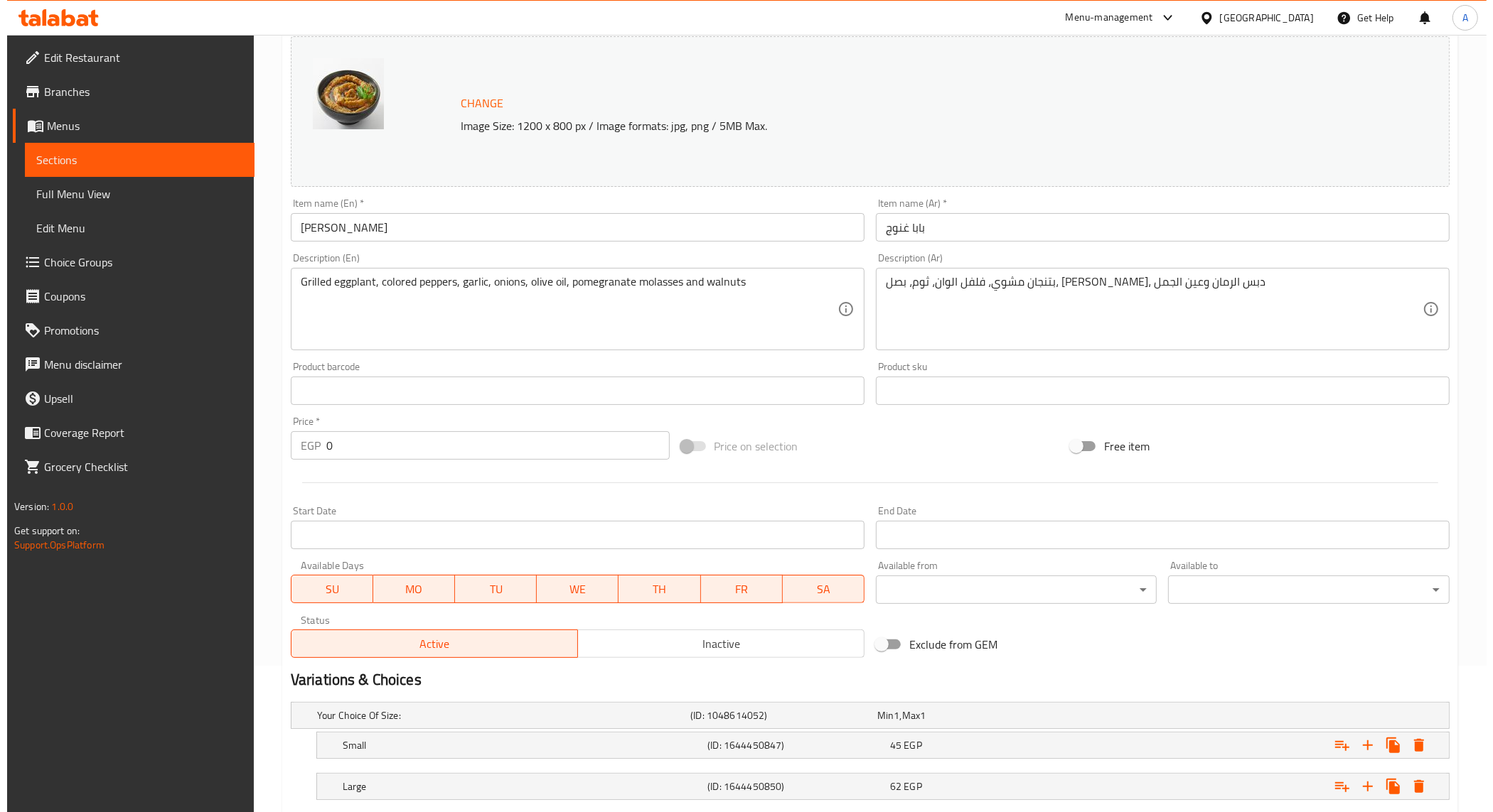
scroll to position [235, 0]
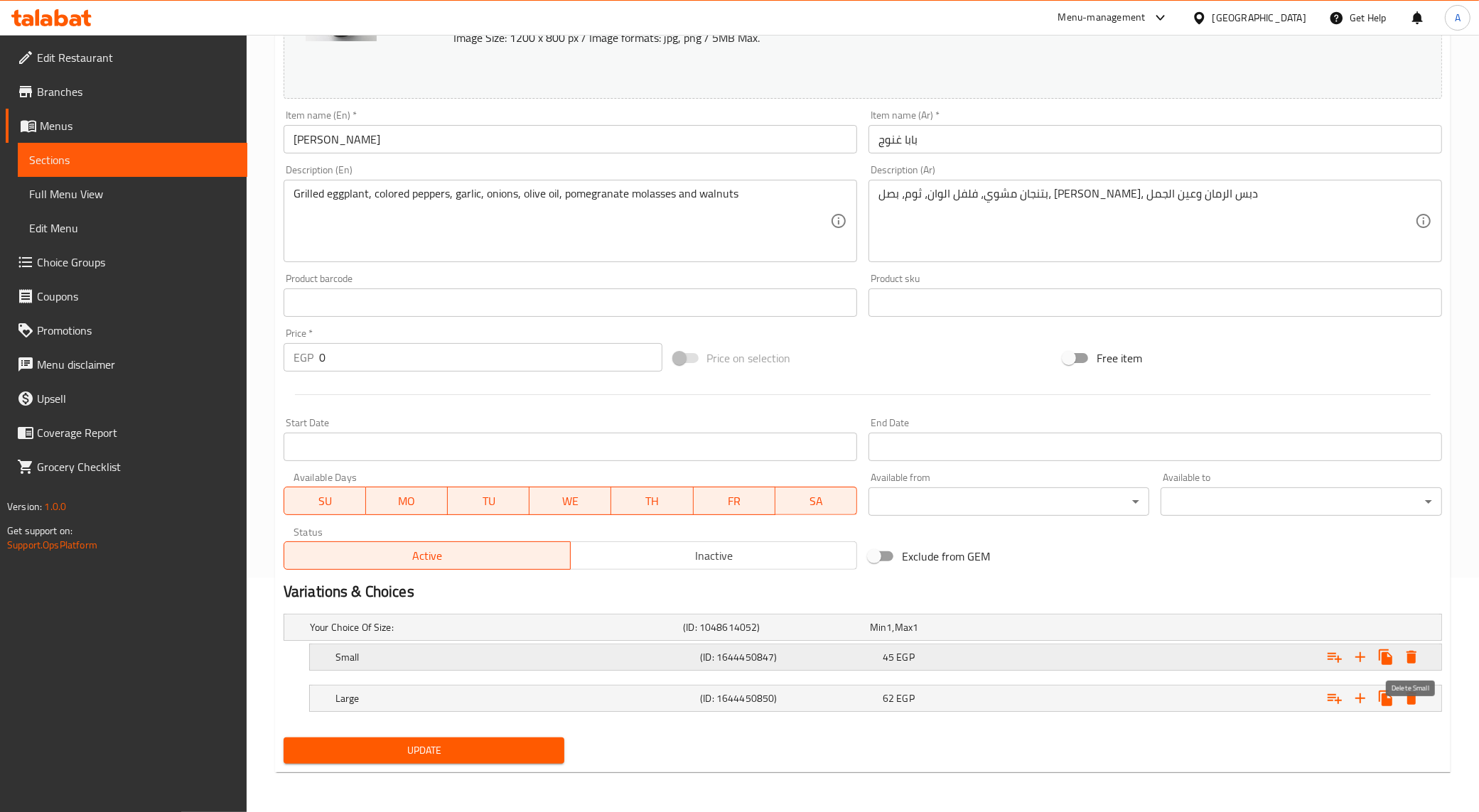
click at [1412, 631] on div "Expand" at bounding box center [1241, 627] width 373 height 6
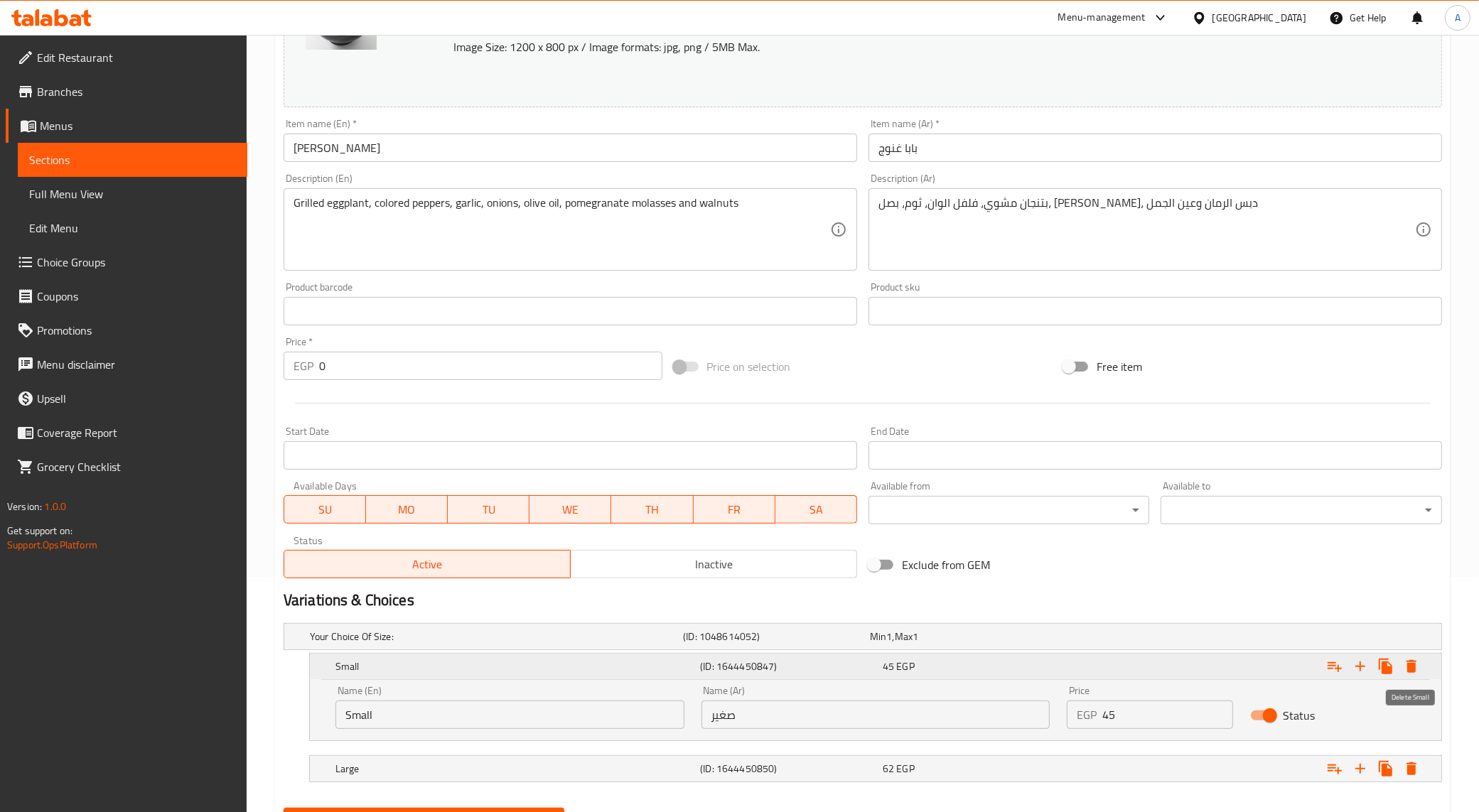
click at [1419, 665] on icon "Expand" at bounding box center [1411, 666] width 17 height 17
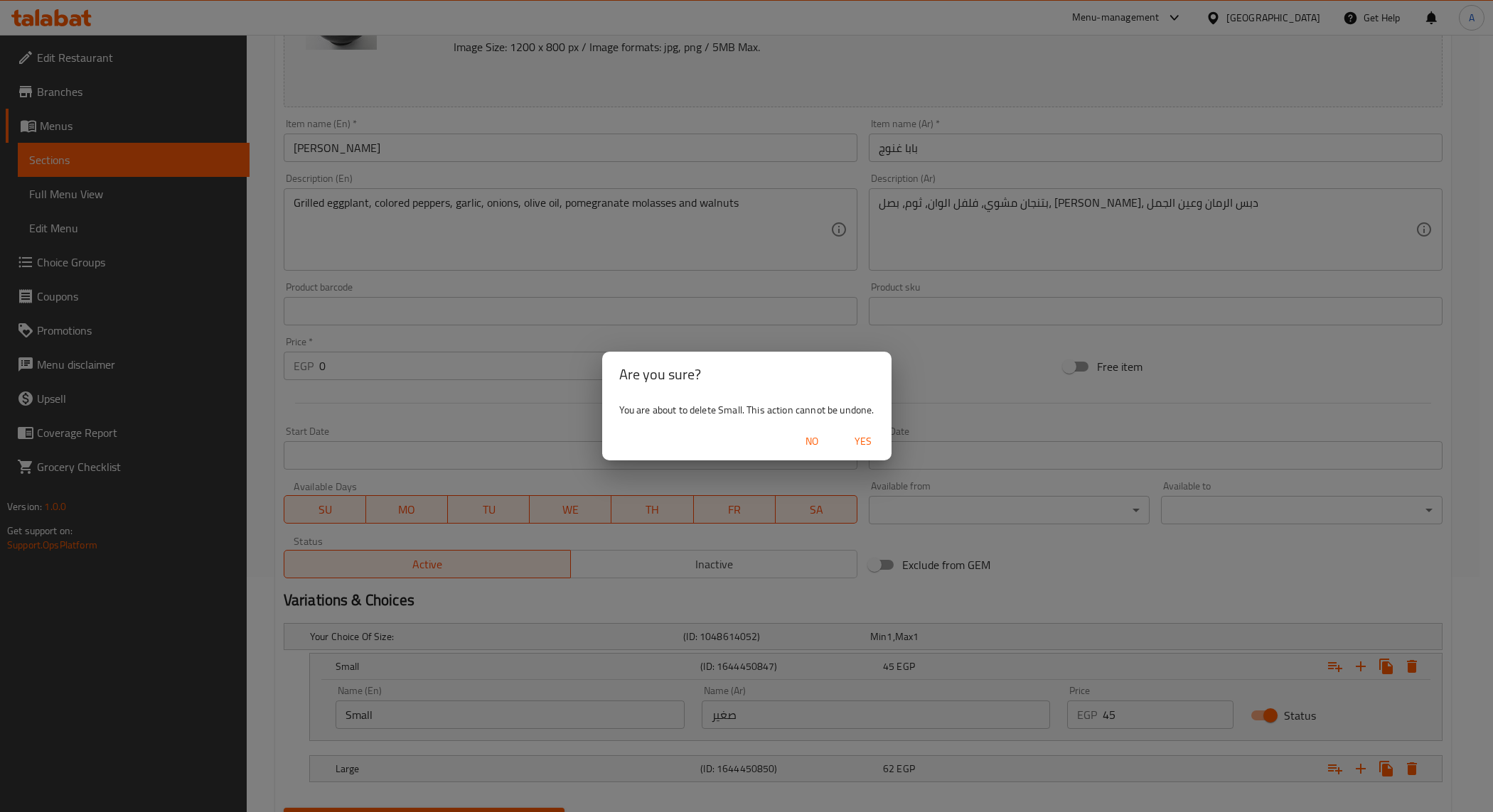
click at [869, 439] on span "Yes" at bounding box center [863, 442] width 34 height 18
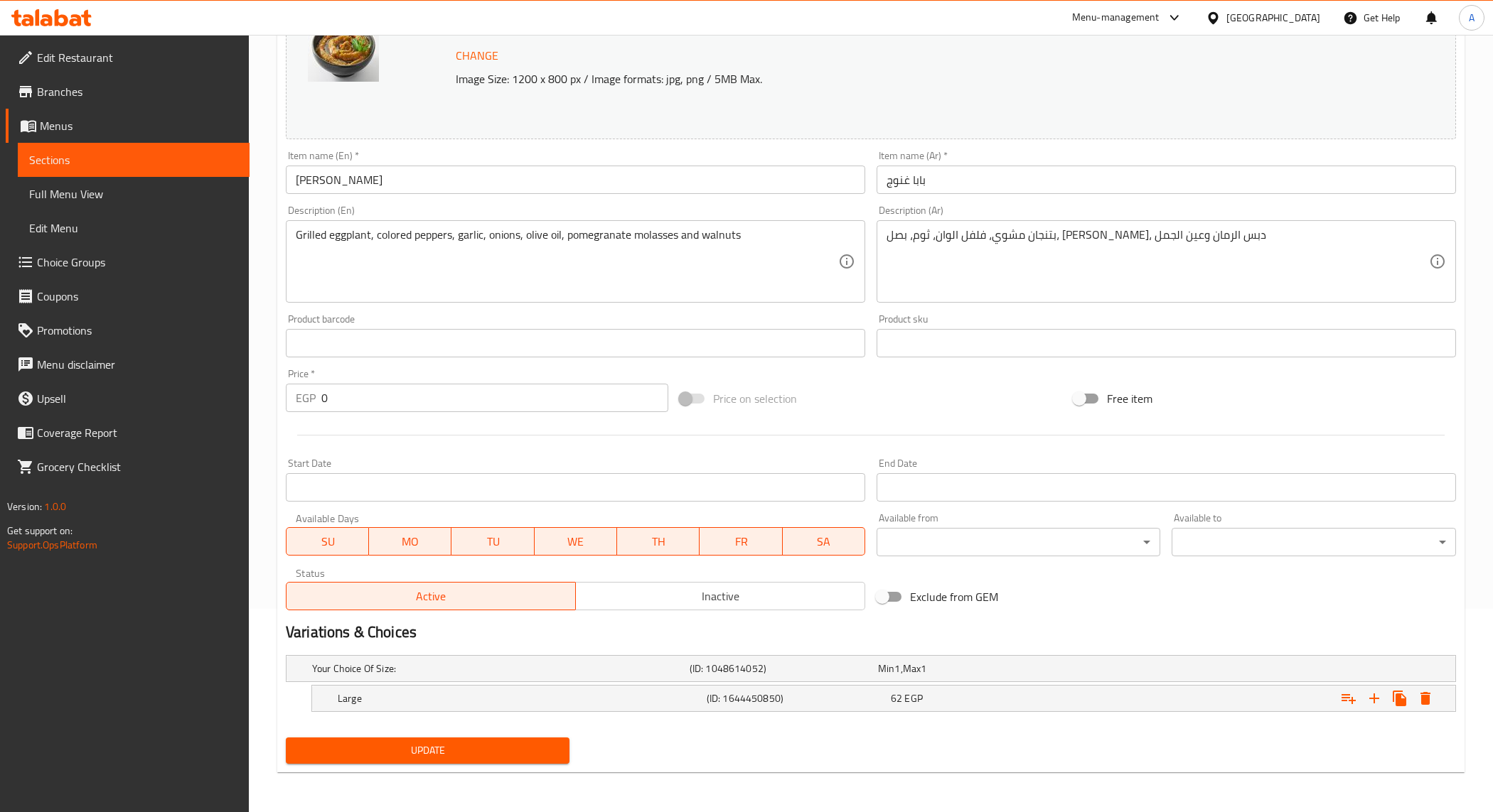
scroll to position [204, 0]
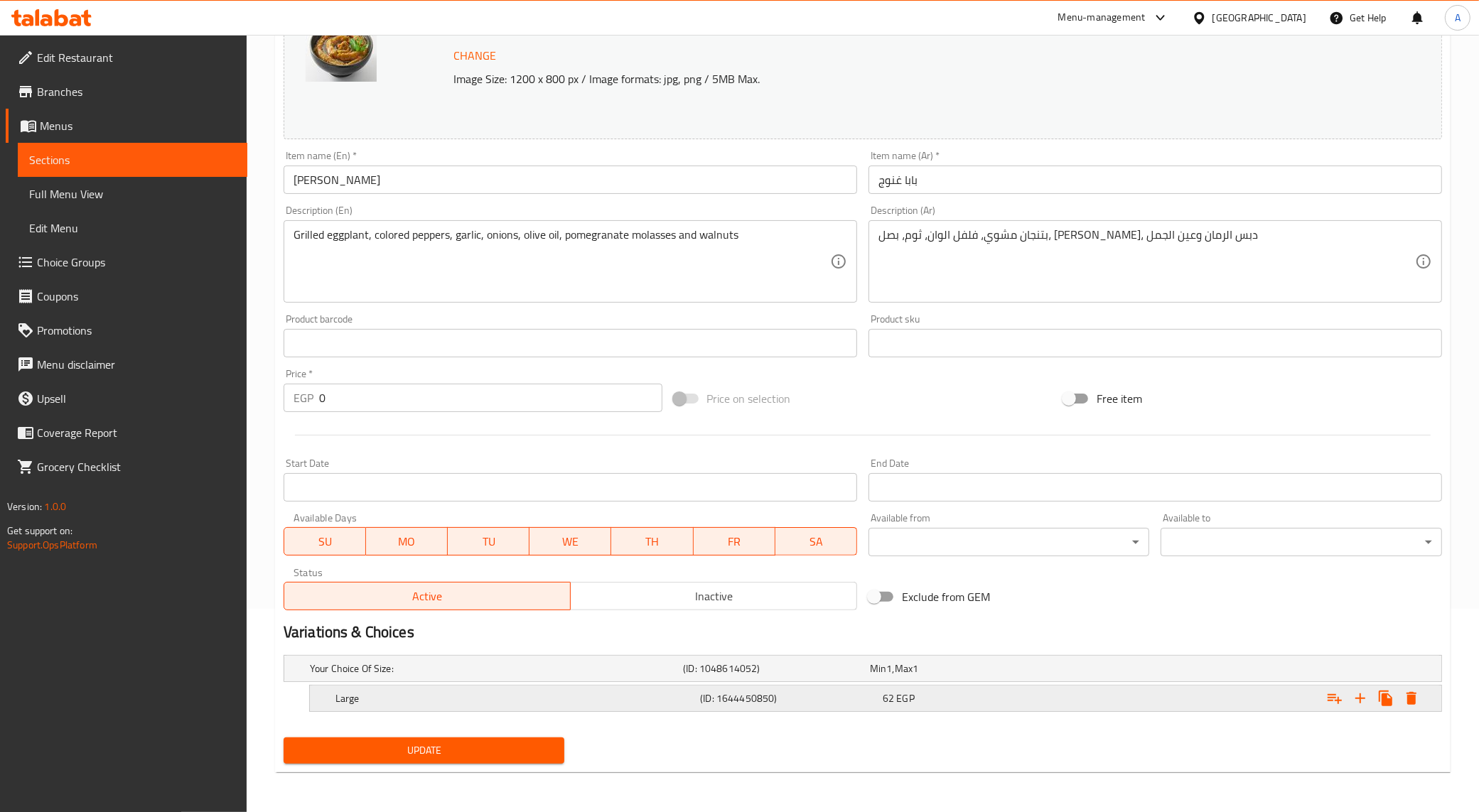
click at [1418, 700] on icon "Expand" at bounding box center [1411, 698] width 17 height 17
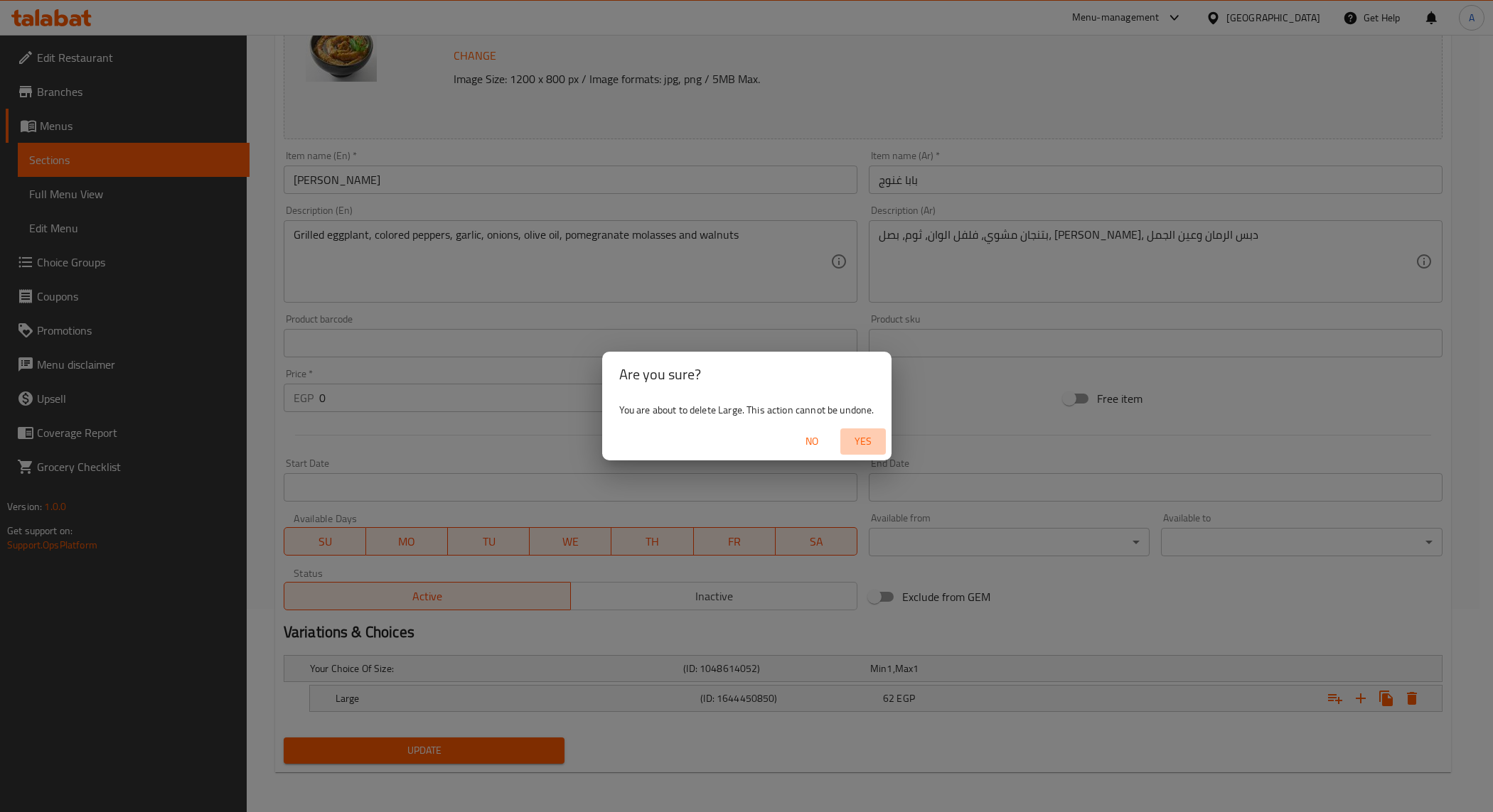
click at [860, 429] on button "Yes" at bounding box center [863, 442] width 45 height 26
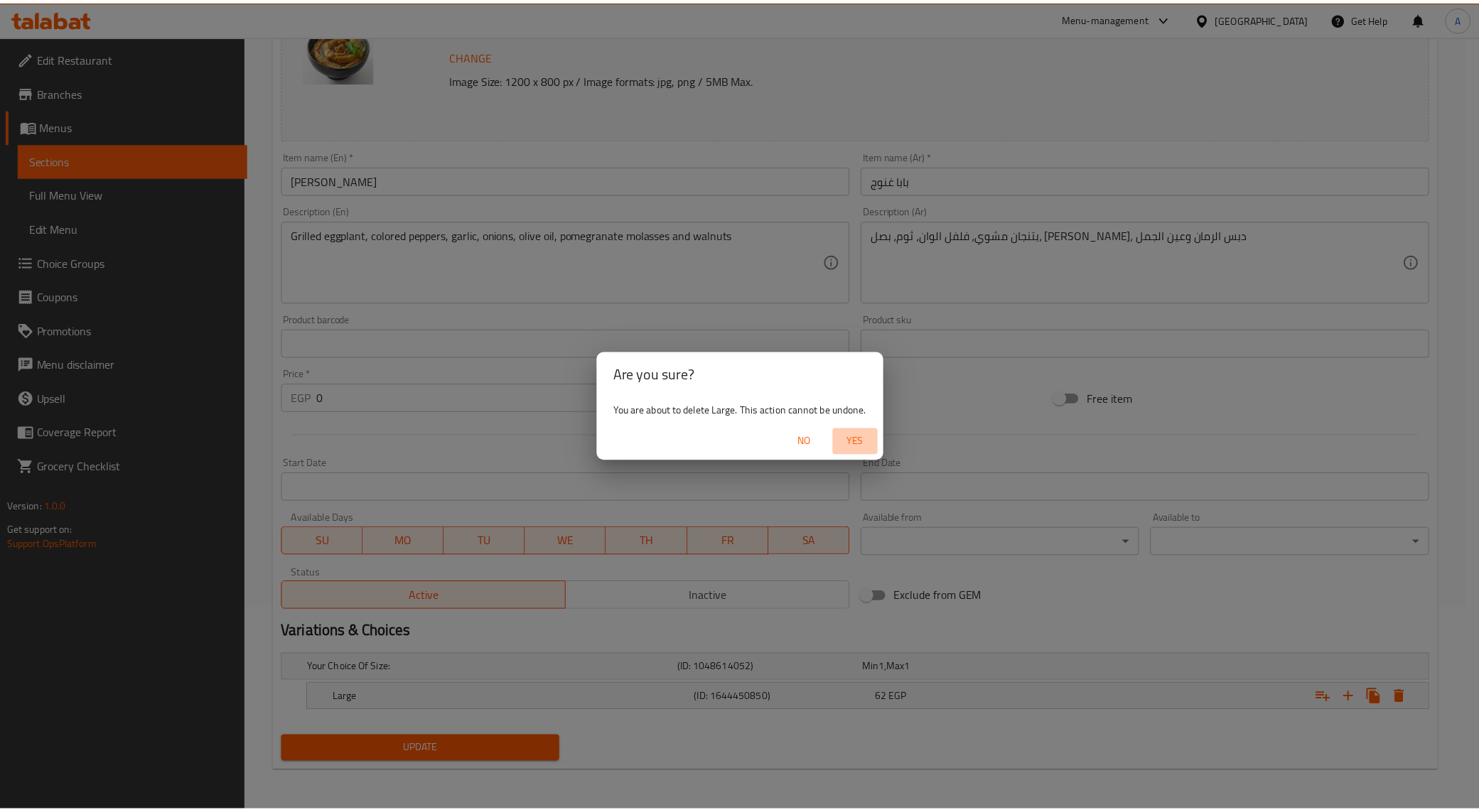
scroll to position [199, 0]
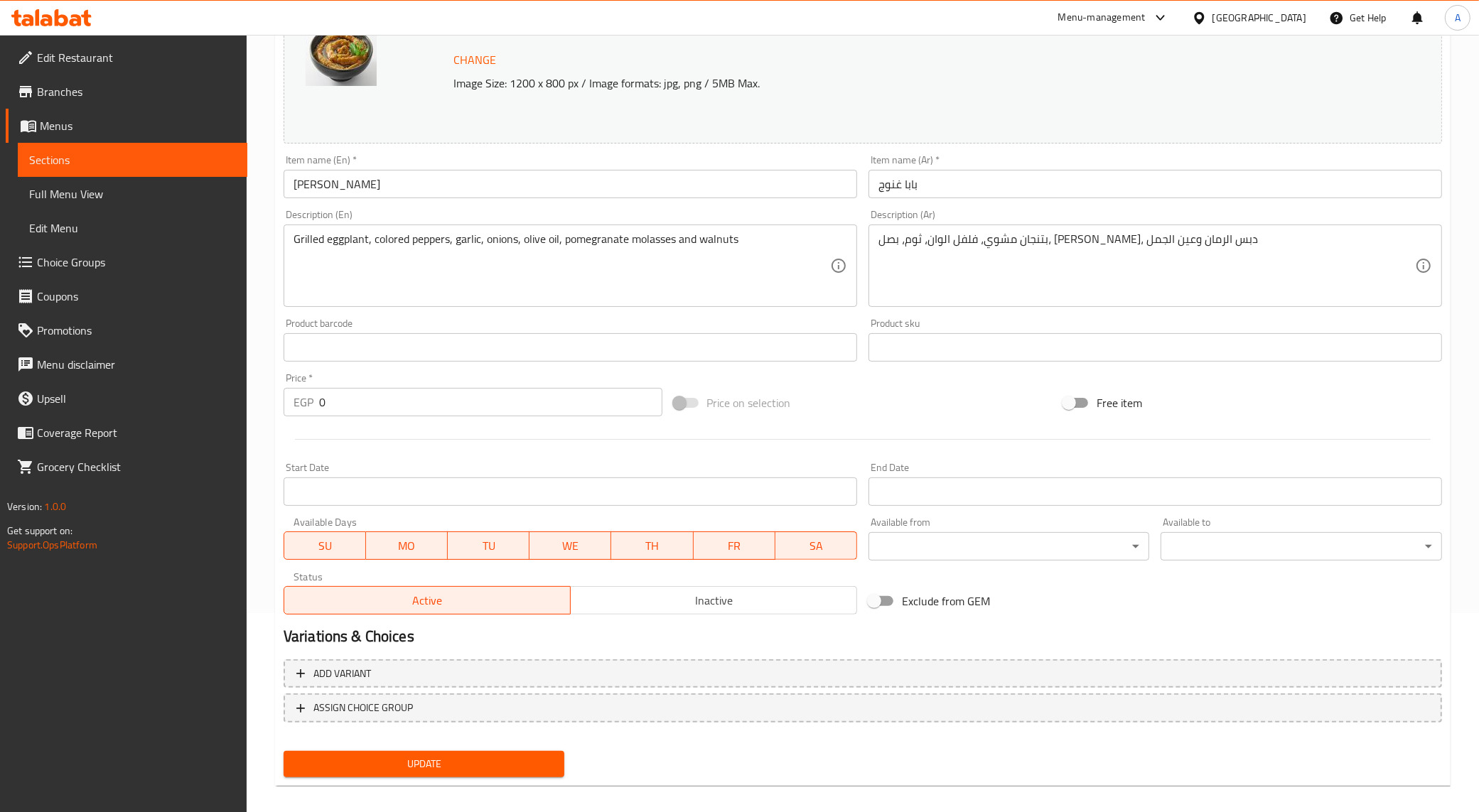
click at [526, 758] on span "Update" at bounding box center [425, 764] width 259 height 18
